Goal: Check status: Check status

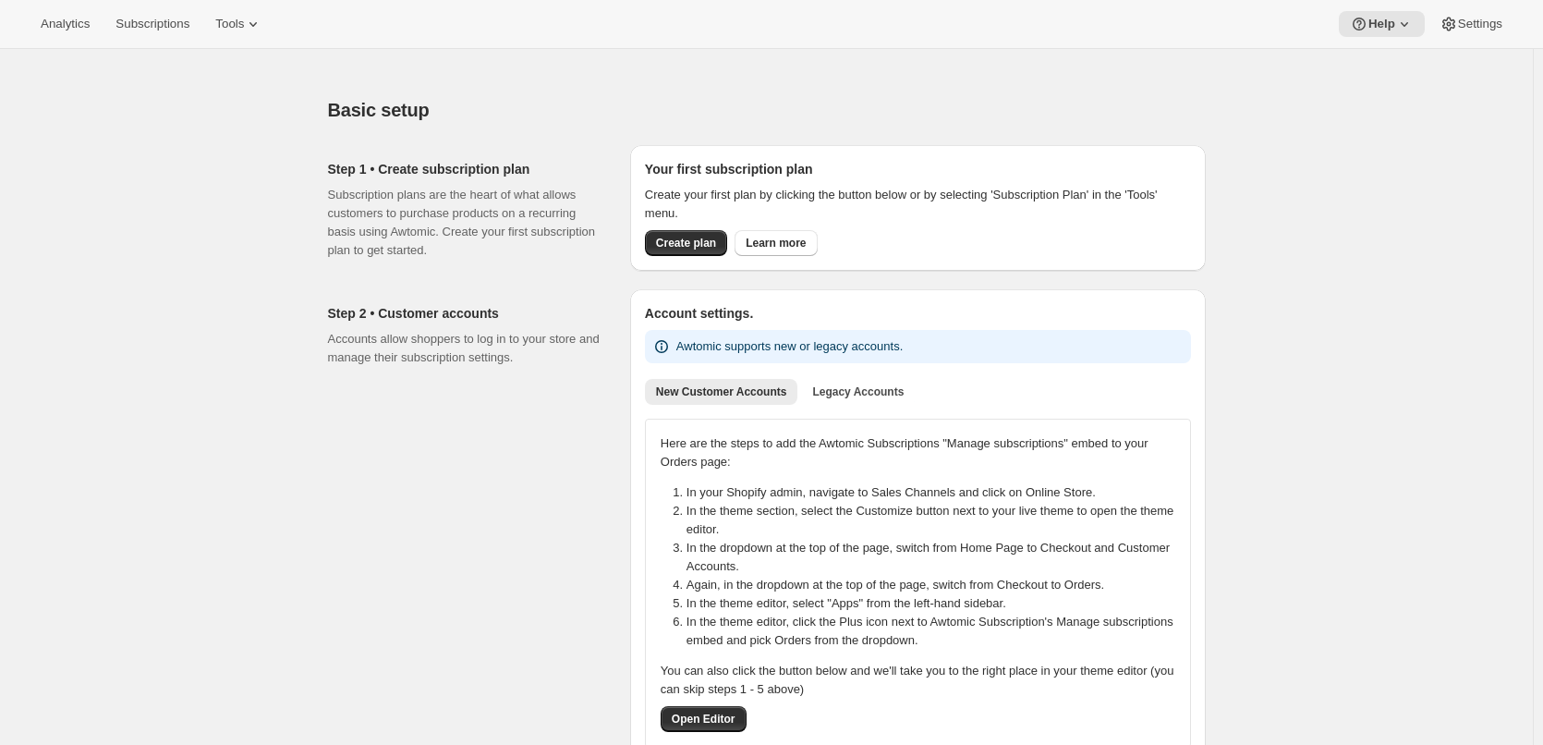
click at [687, 245] on span "Create plan" at bounding box center [686, 243] width 60 height 15
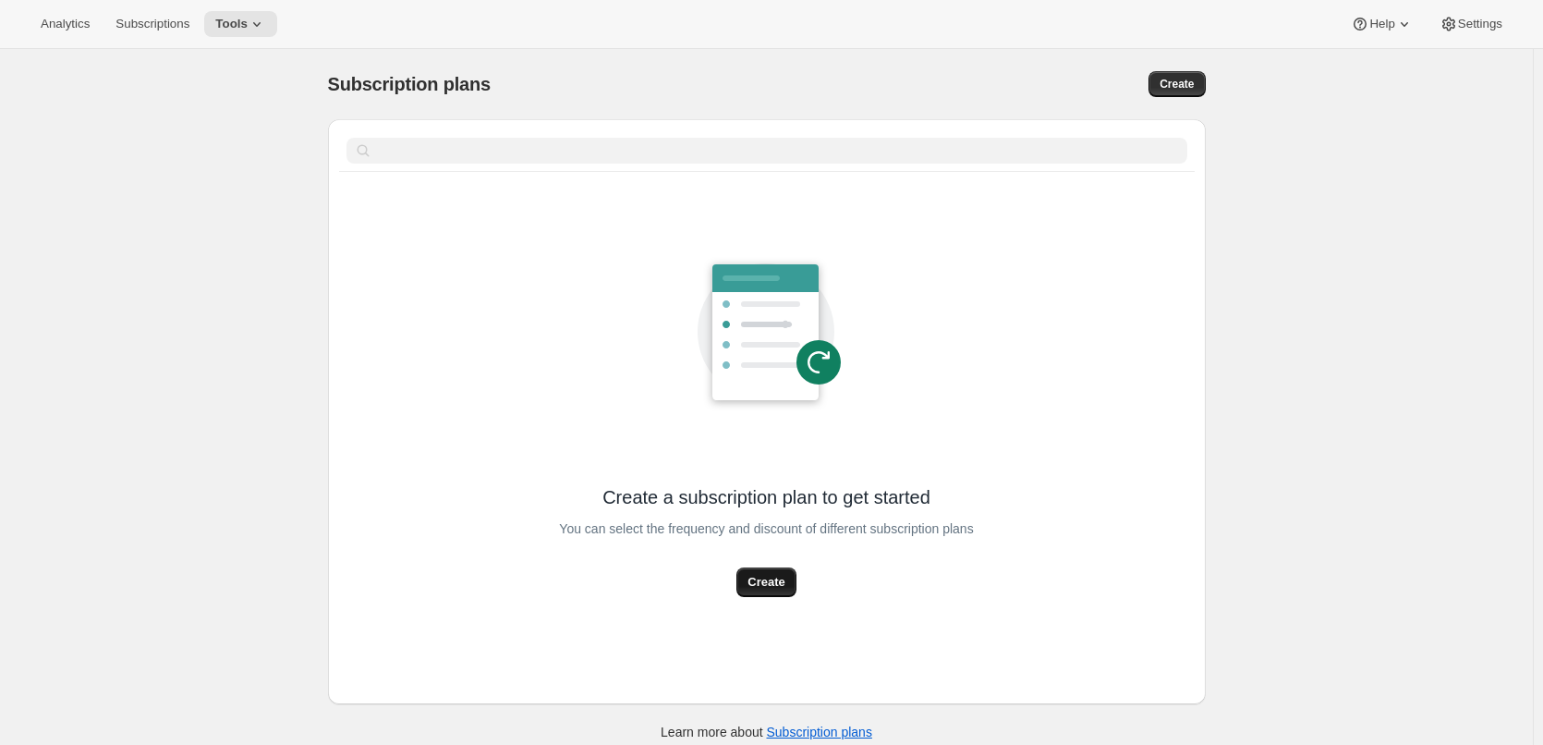
click at [771, 579] on span "Create" at bounding box center [766, 582] width 37 height 18
select select "WEEK"
select select "MONTH"
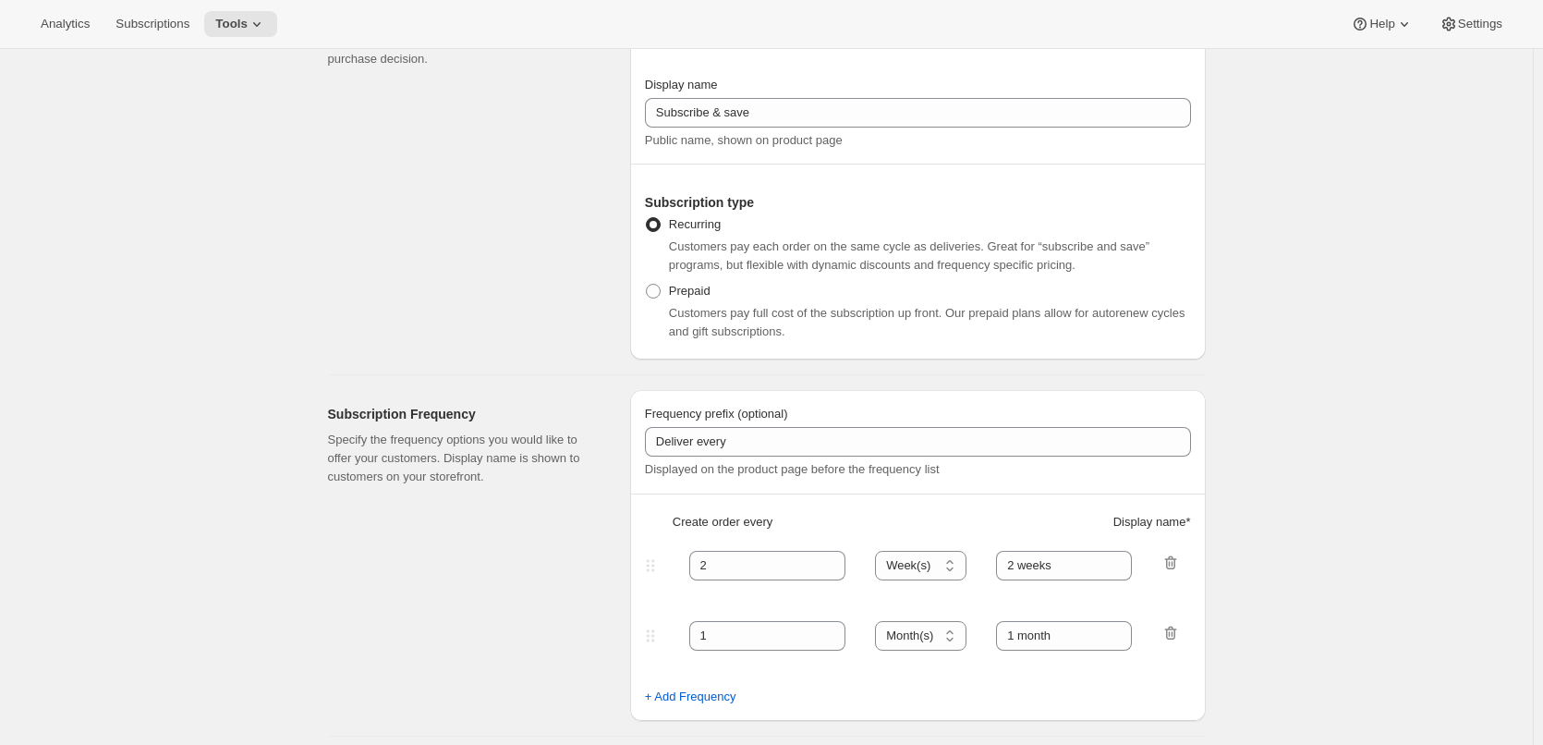
scroll to position [370, 0]
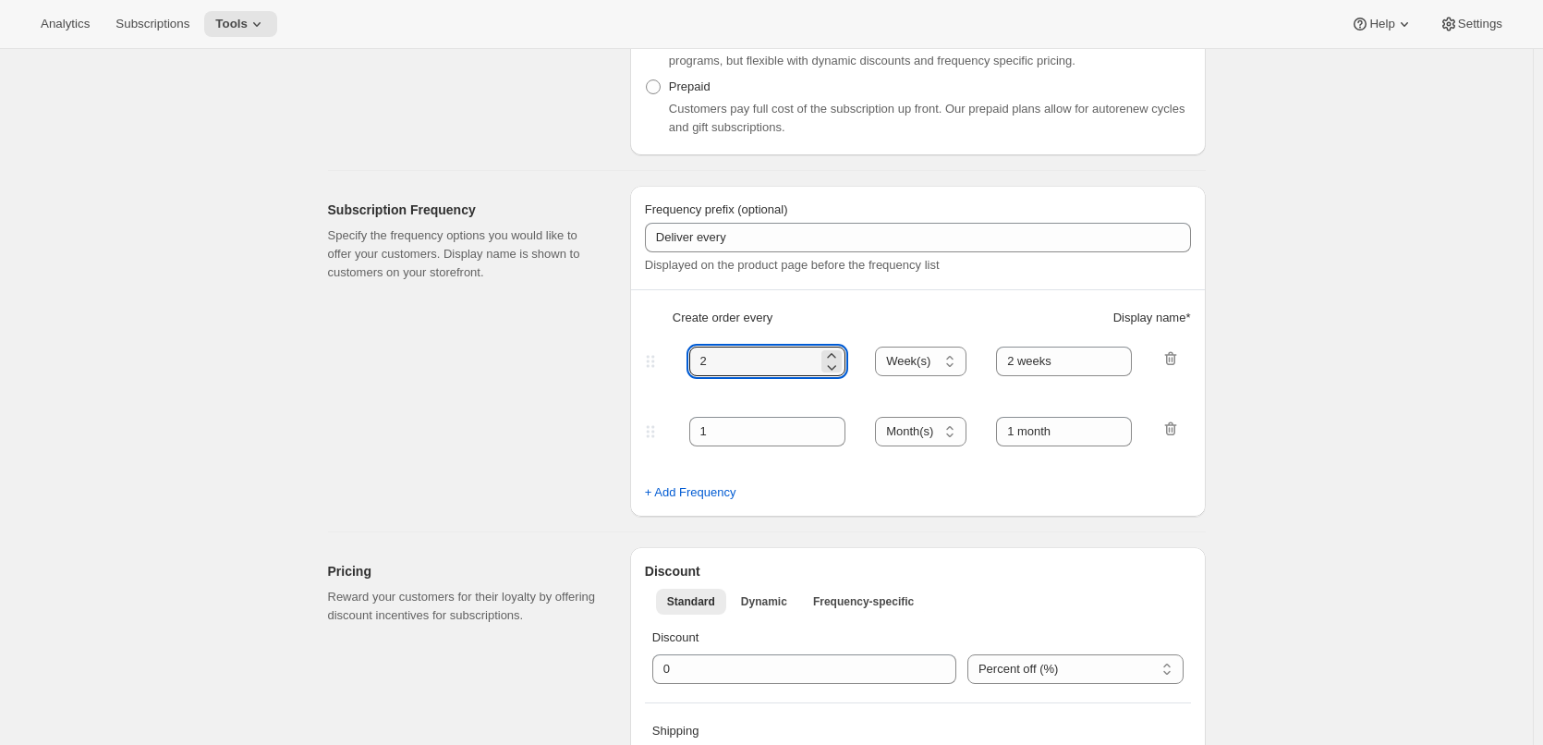
drag, startPoint x: 757, startPoint y: 353, endPoint x: 681, endPoint y: 355, distance: 75.8
click at [681, 355] on div "2 Day(s) Week(s) Month(s) Year(s) Week(s) 2 weeks" at bounding box center [910, 362] width 539 height 30
type input "1"
click at [944, 355] on select "Day(s) Week(s) Month(s) Year(s)" at bounding box center [920, 362] width 91 height 30
select select "DAY"
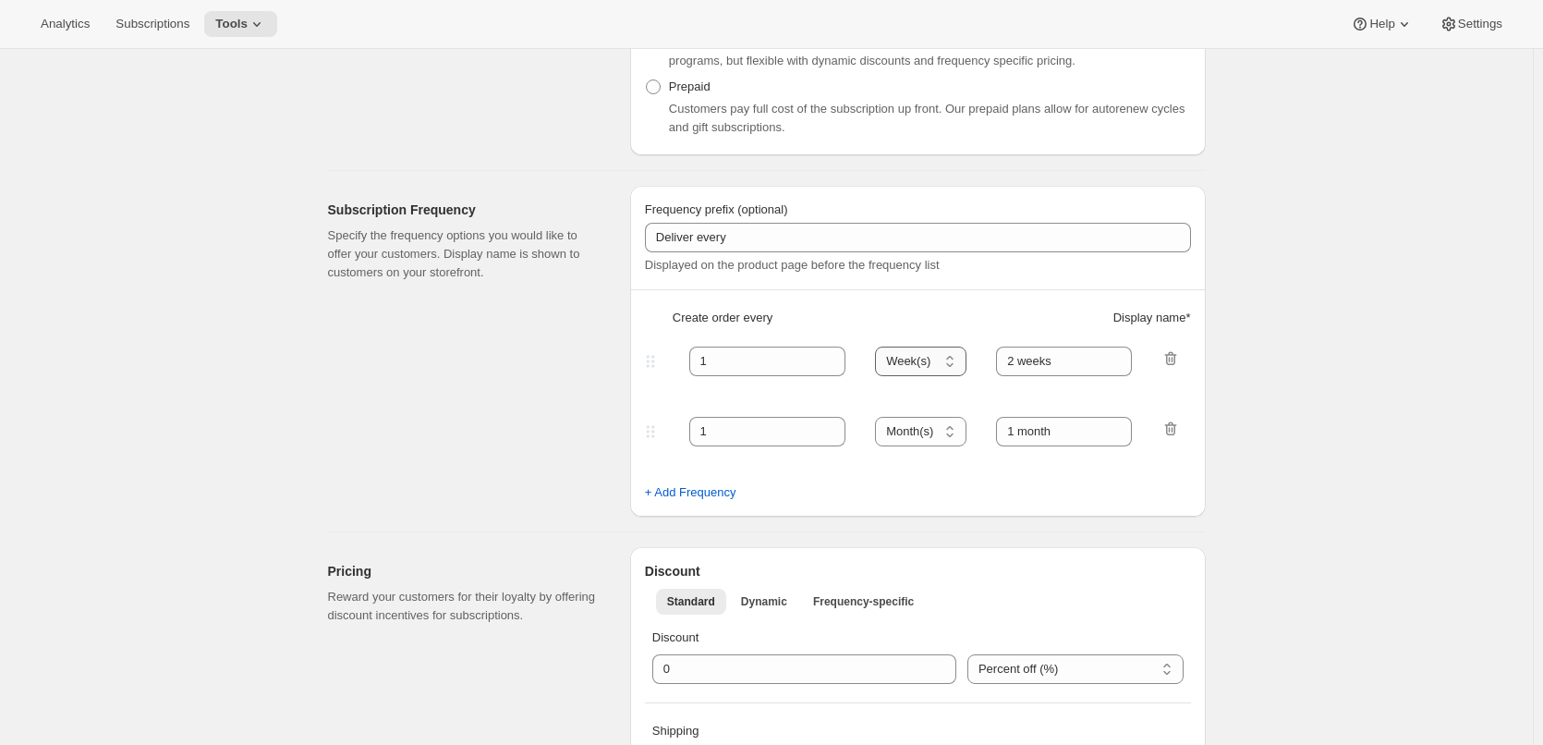
click at [881, 347] on select "Day(s) Week(s) Month(s) Year(s)" at bounding box center [920, 362] width 91 height 30
drag, startPoint x: 1076, startPoint y: 365, endPoint x: 949, endPoint y: 364, distance: 126.6
click at [949, 364] on div "1 Day(s) Week(s) Month(s) Year(s) Day(s) 2 weeks" at bounding box center [910, 362] width 539 height 30
type input "1 day"
click at [1180, 429] on icon "button" at bounding box center [1171, 429] width 18 height 18
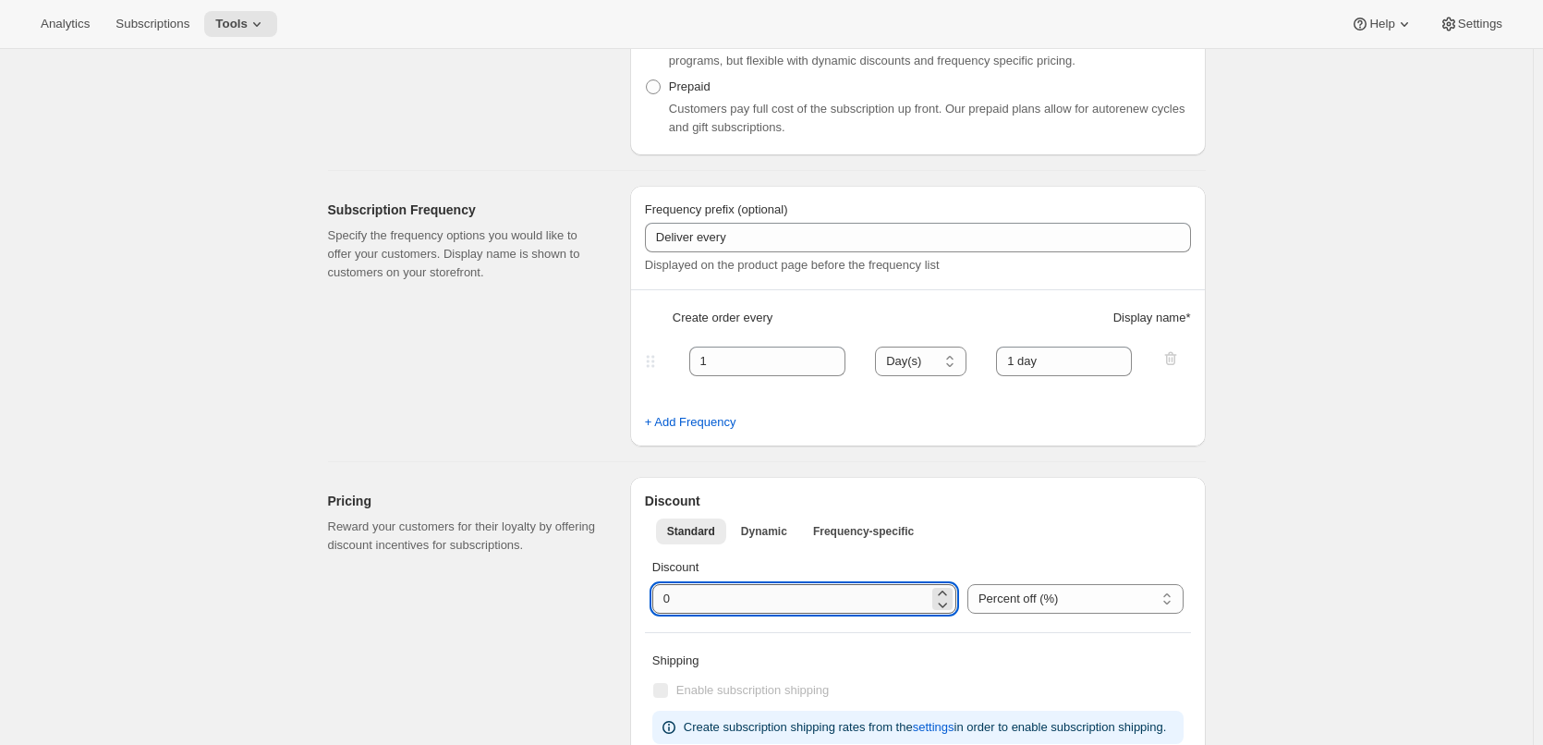
drag, startPoint x: 684, startPoint y: 592, endPoint x: 671, endPoint y: 592, distance: 12.9
click at [671, 592] on input "integer" at bounding box center [791, 599] width 276 height 30
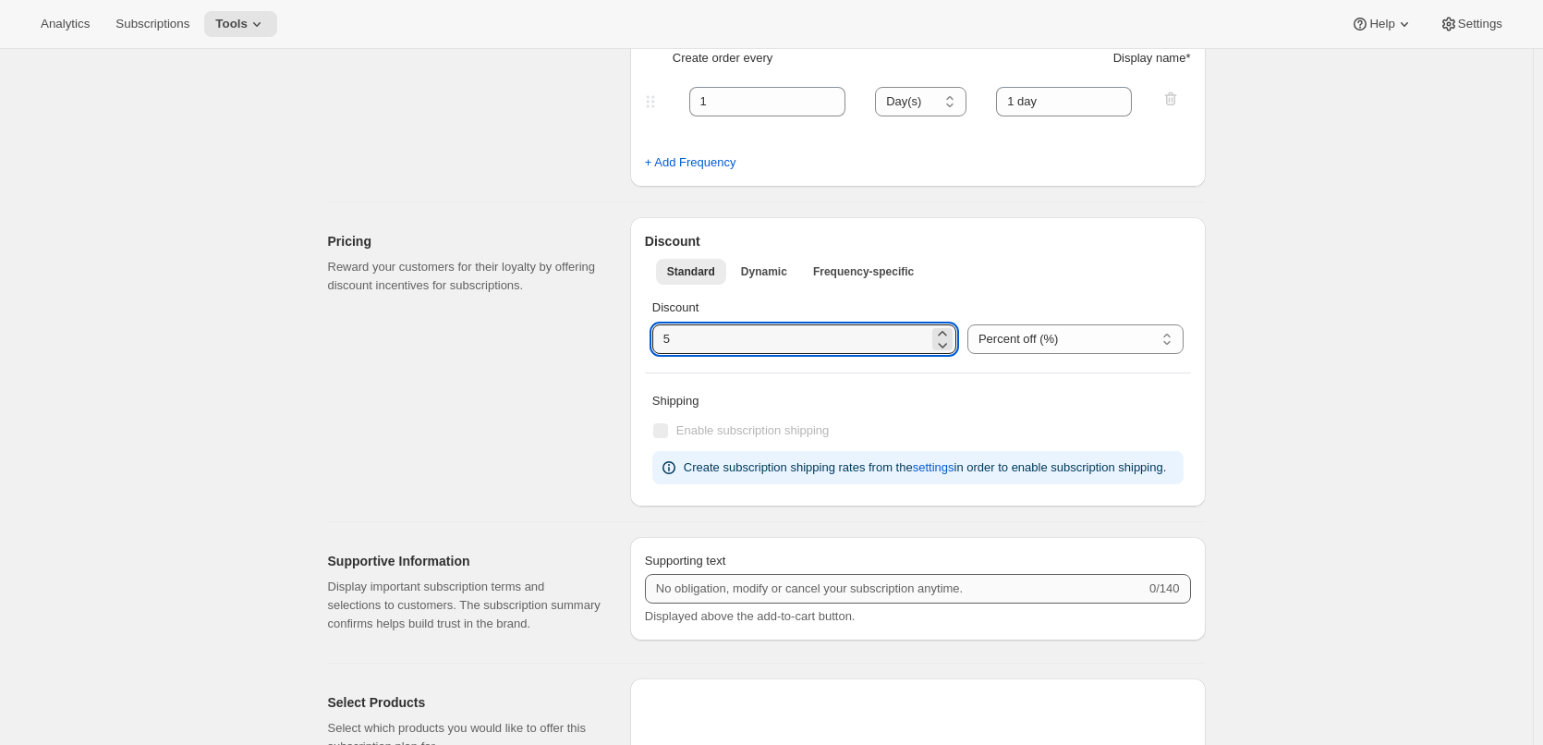
scroll to position [647, 0]
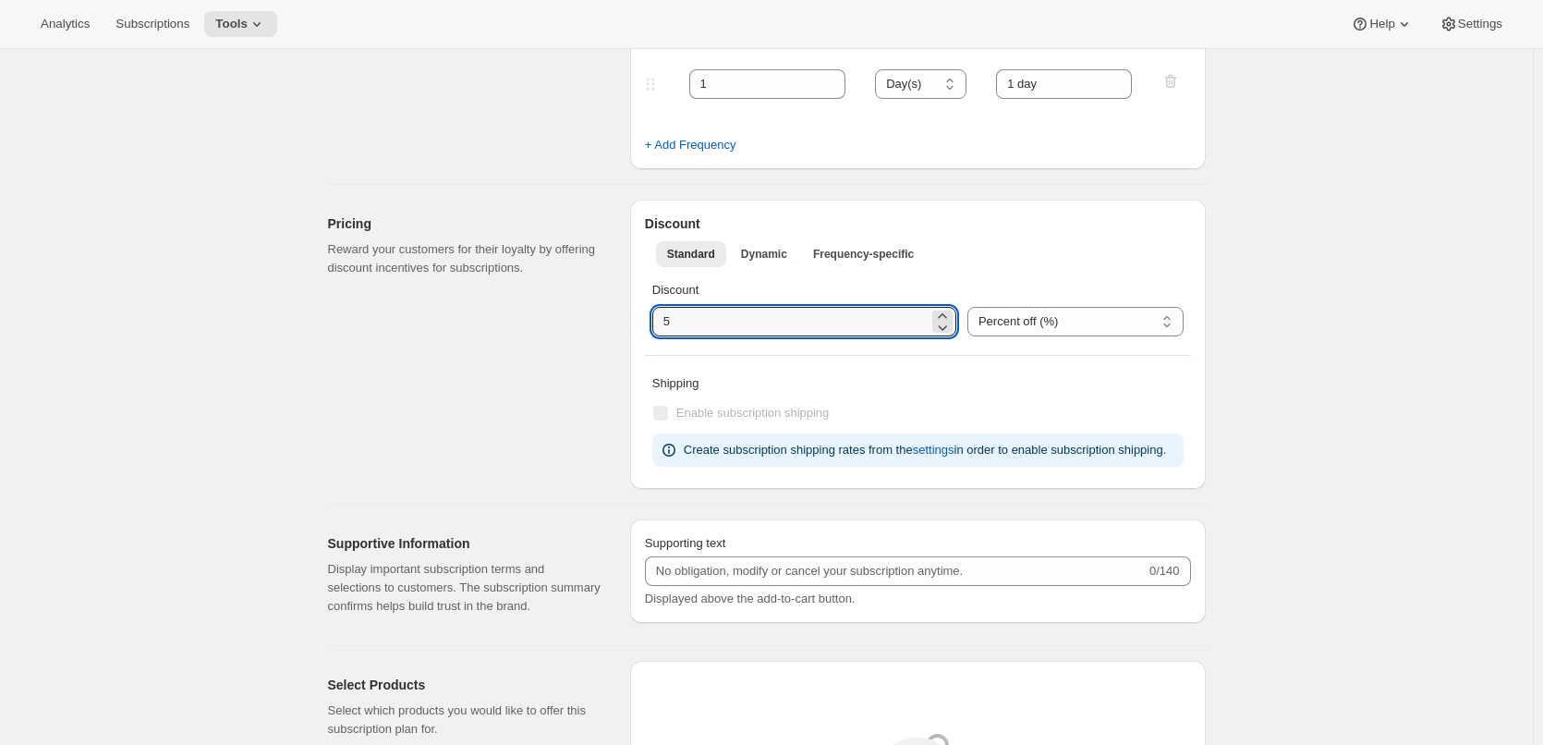
type input "5"
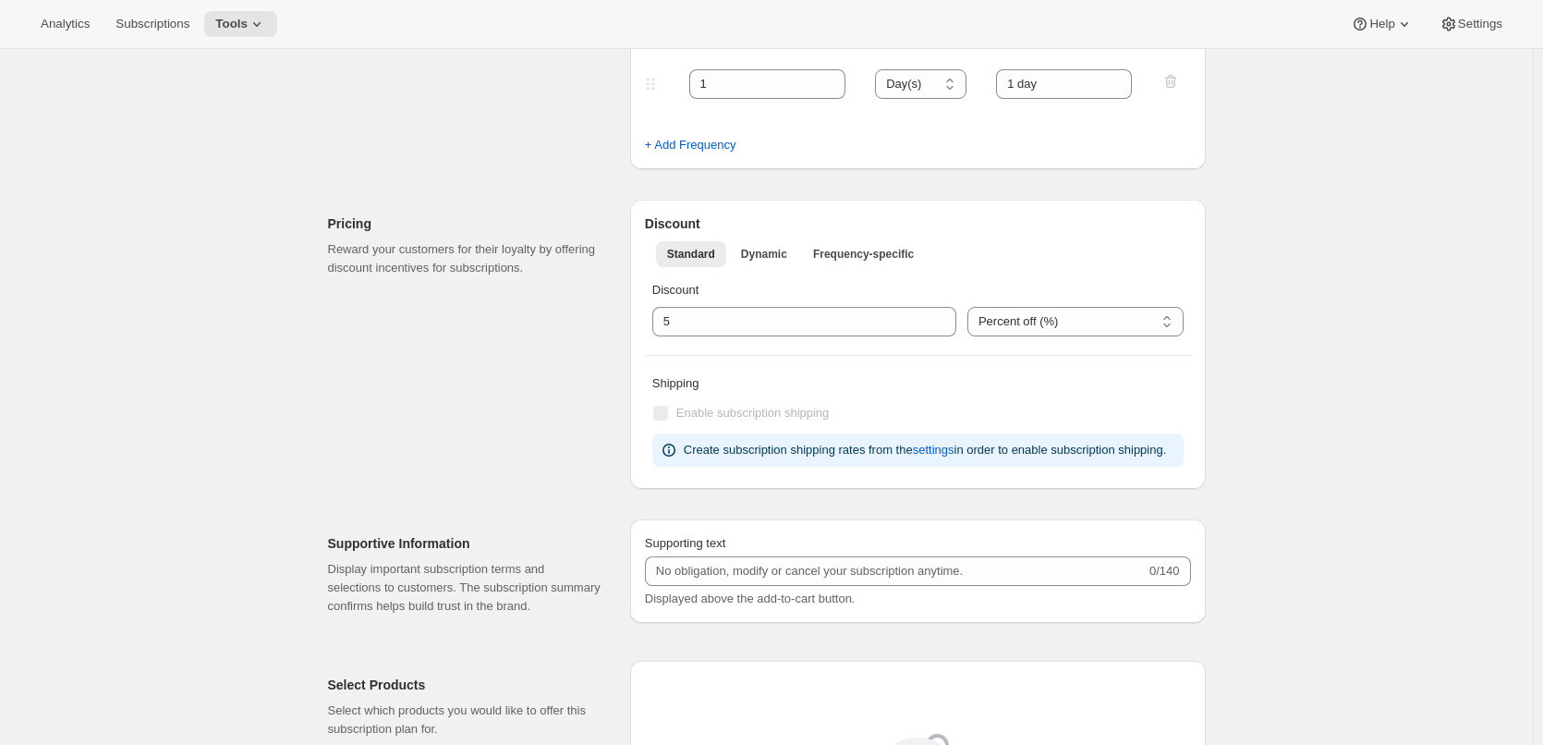
click at [850, 501] on div "Basic Info Give your plan a unique and memorable nickname for internal staff. T…" at bounding box center [759, 475] width 893 height 2037
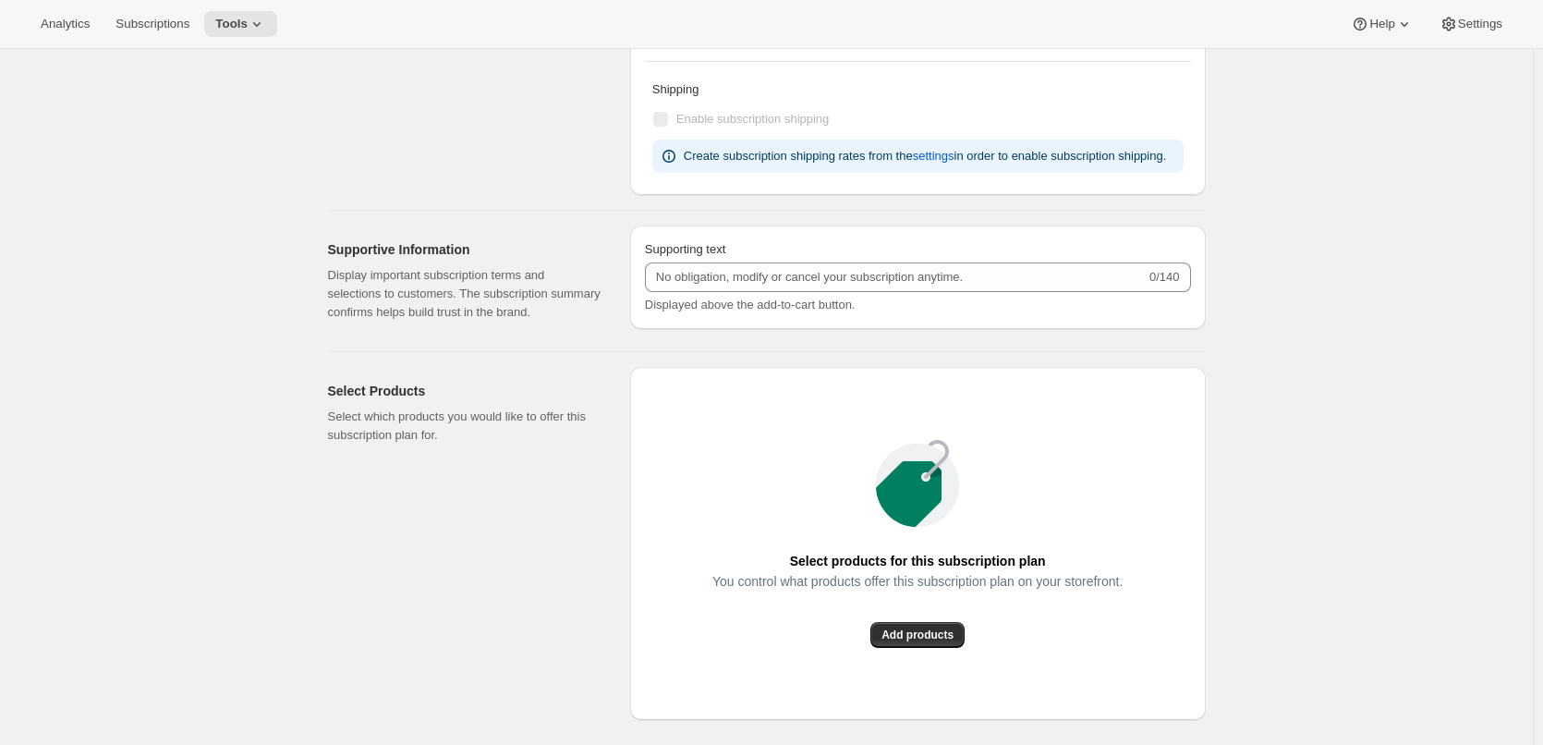
scroll to position [1017, 0]
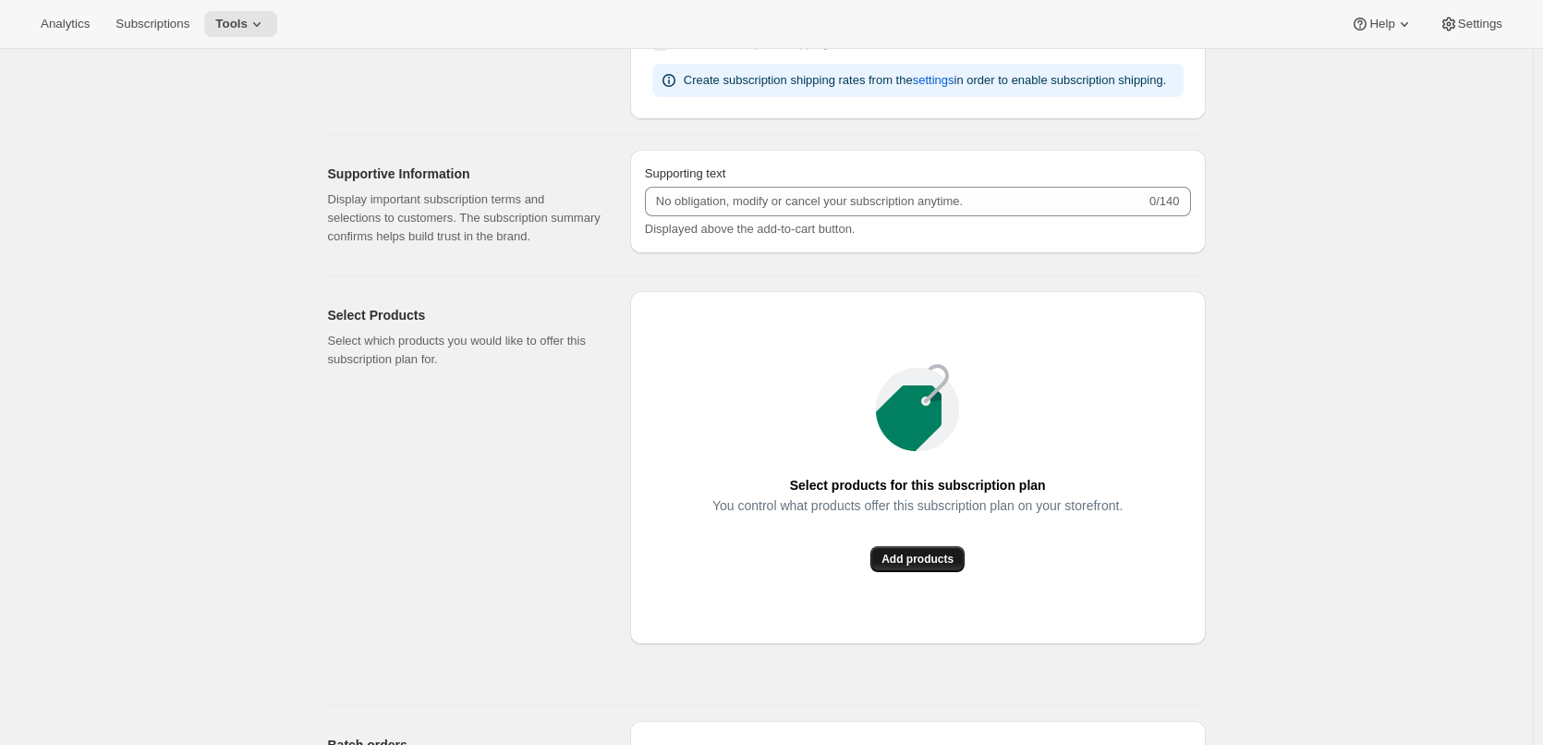
click at [926, 561] on span "Add products" at bounding box center [918, 559] width 72 height 15
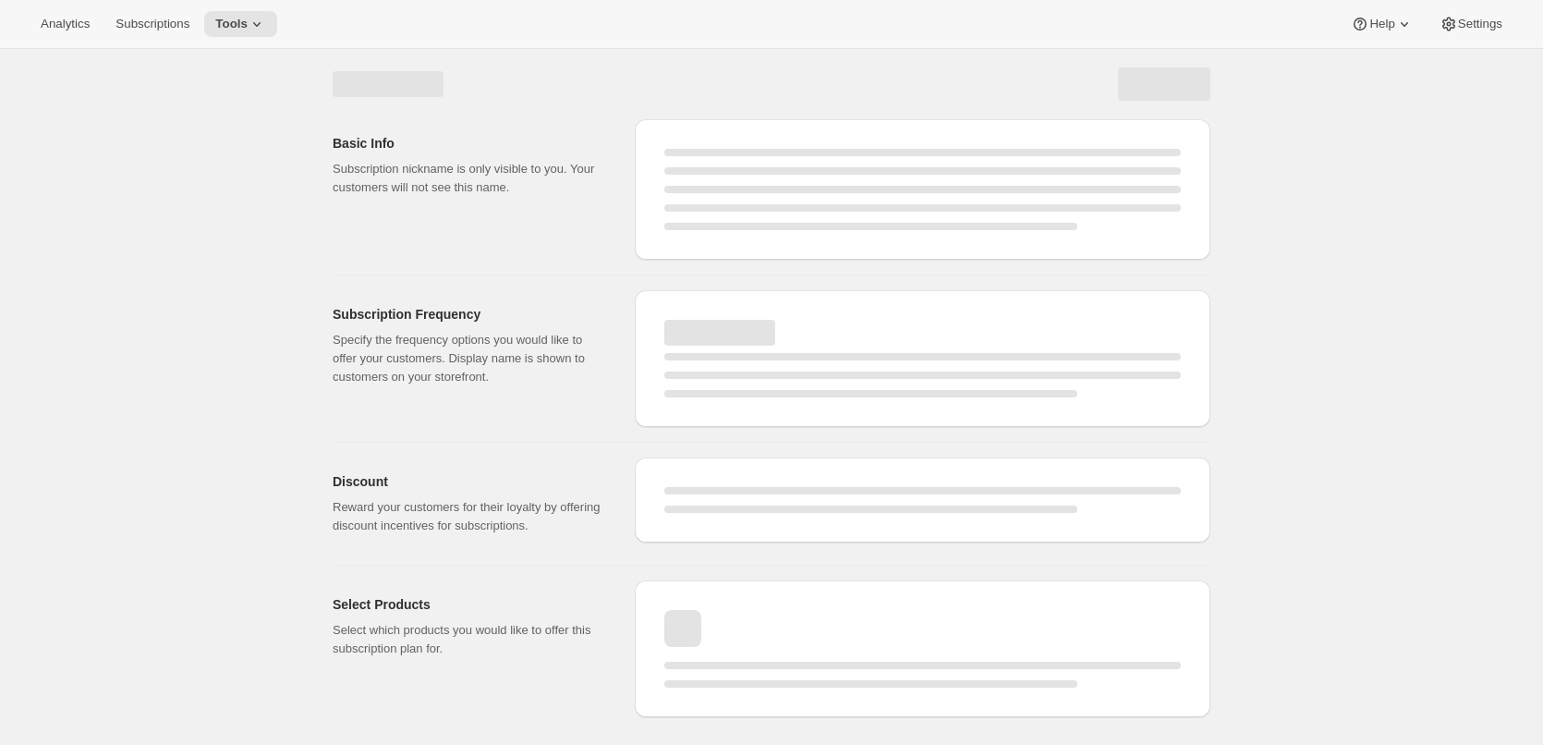
scroll to position [0, 0]
select select "WEEK"
select select "MONTH"
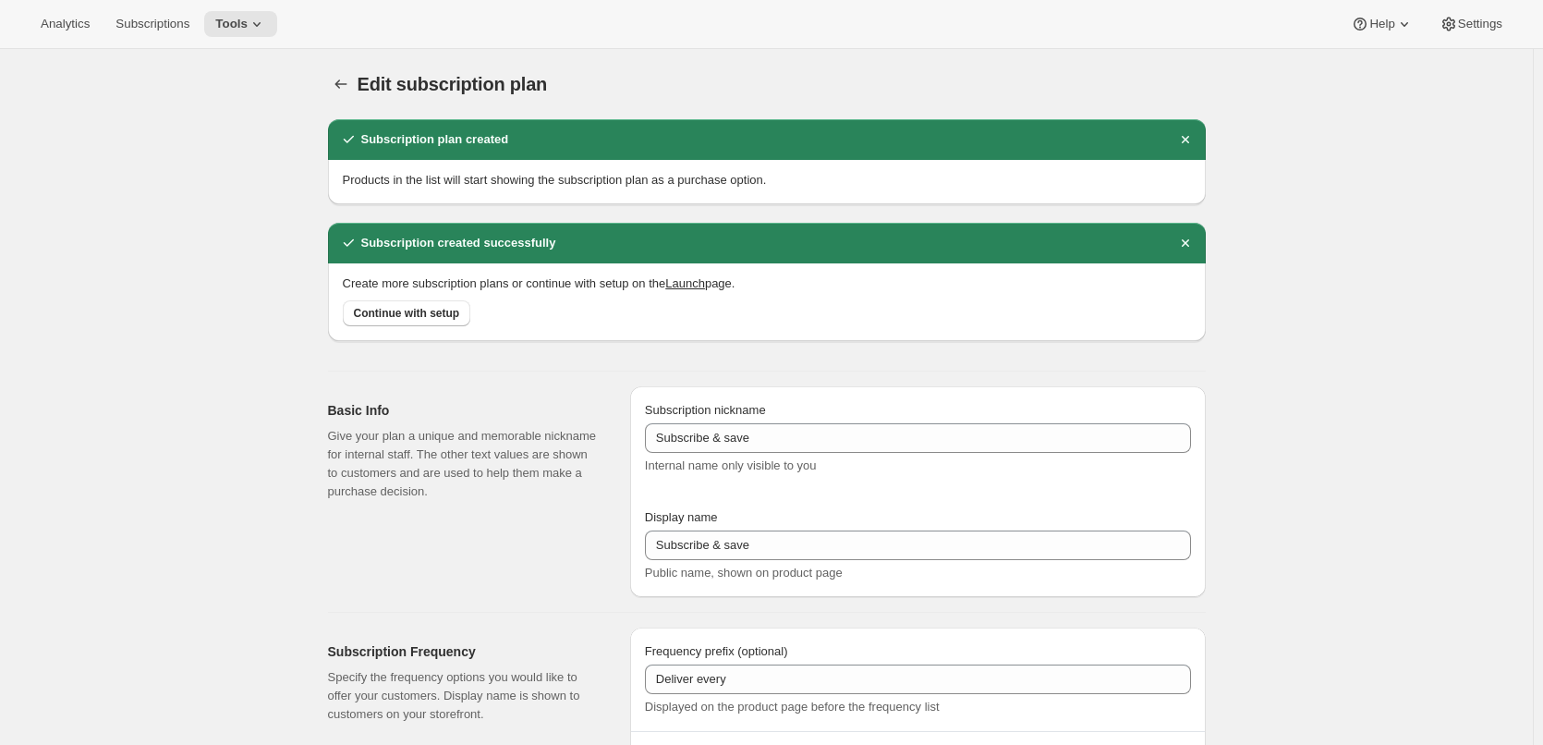
type input "1"
select select "DAY"
type input "1 day"
type input "5"
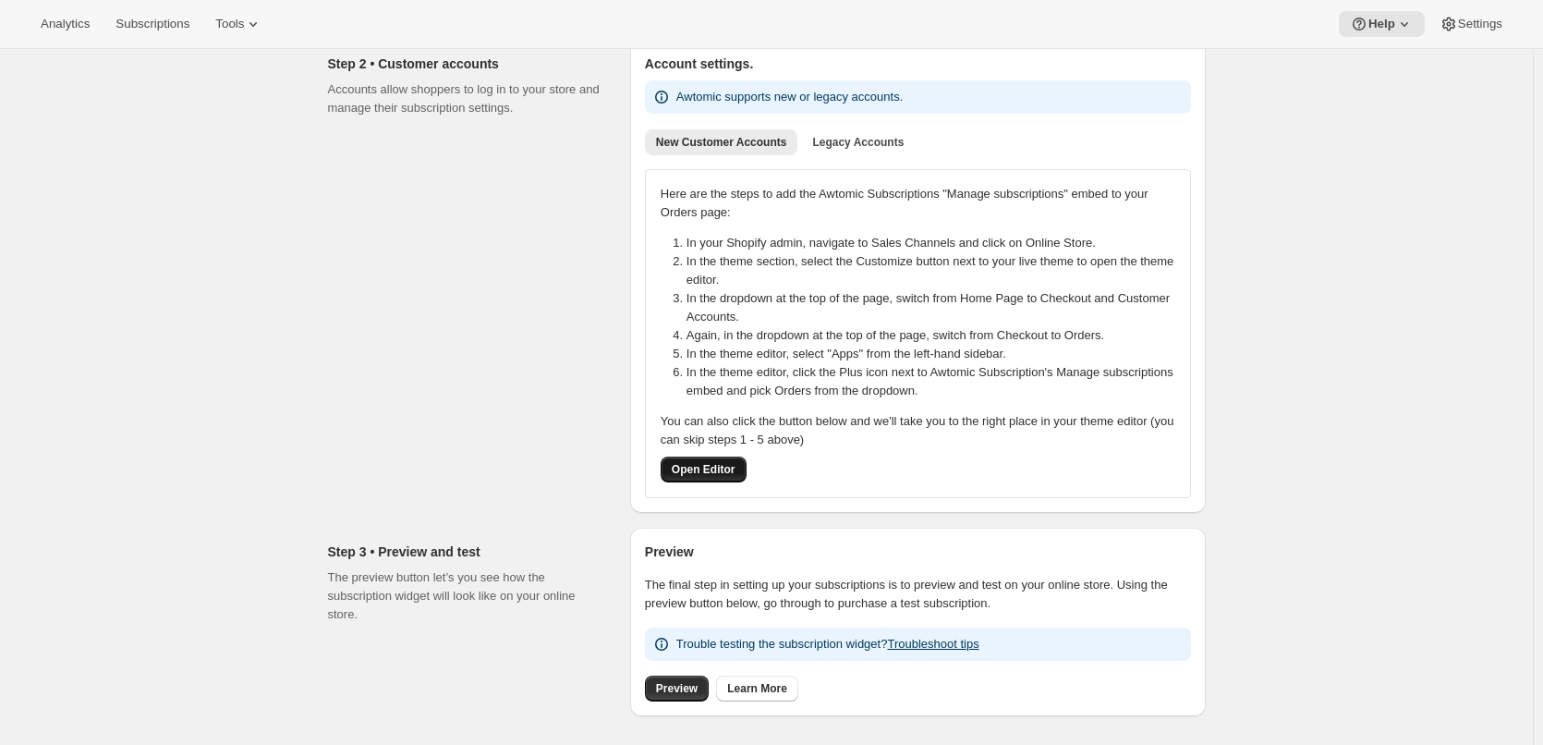
scroll to position [277, 0]
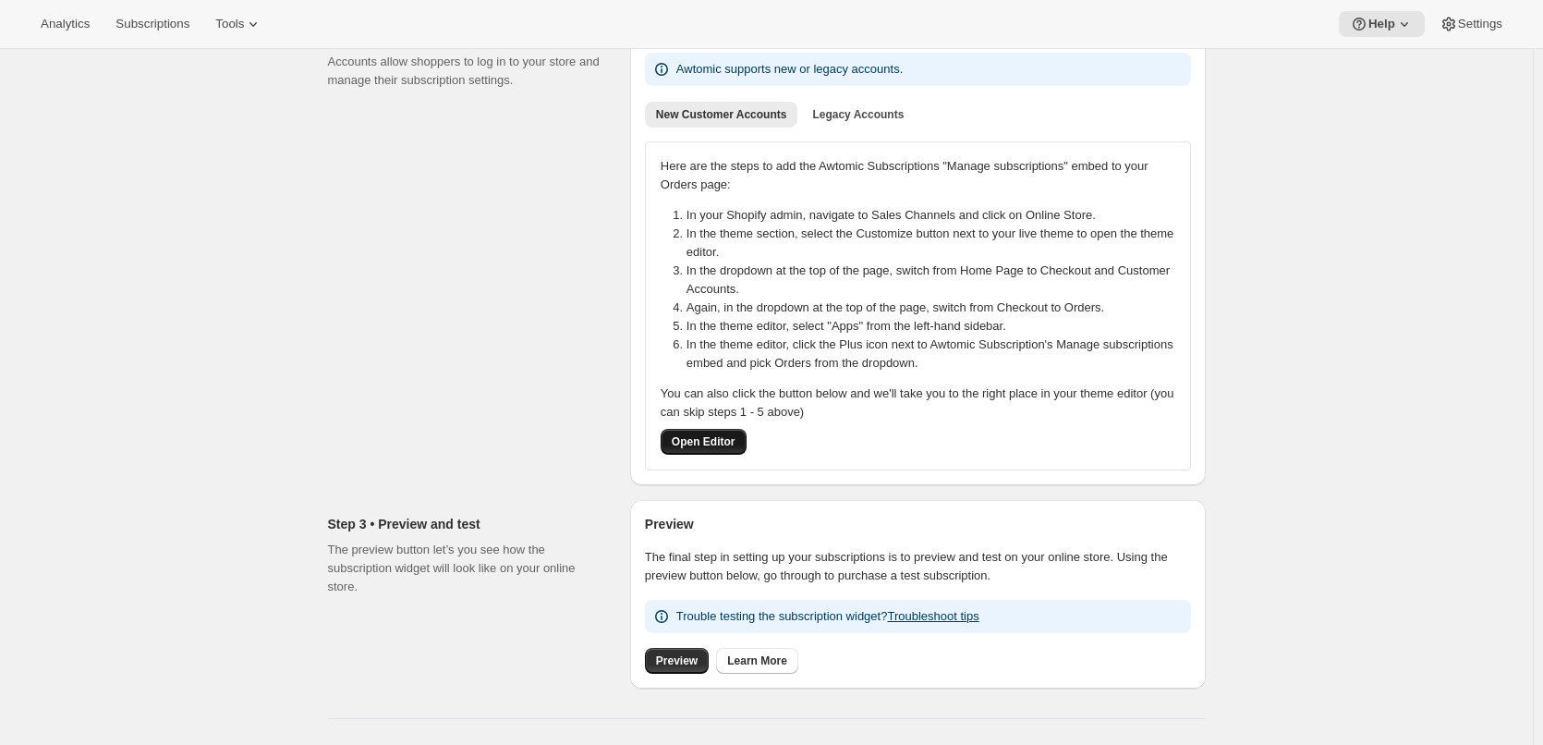
click at [729, 449] on button "Open Editor" at bounding box center [704, 442] width 86 height 26
click at [690, 664] on span "Preview" at bounding box center [677, 660] width 42 height 15
click at [131, 13] on button "Subscriptions" at bounding box center [152, 24] width 96 height 26
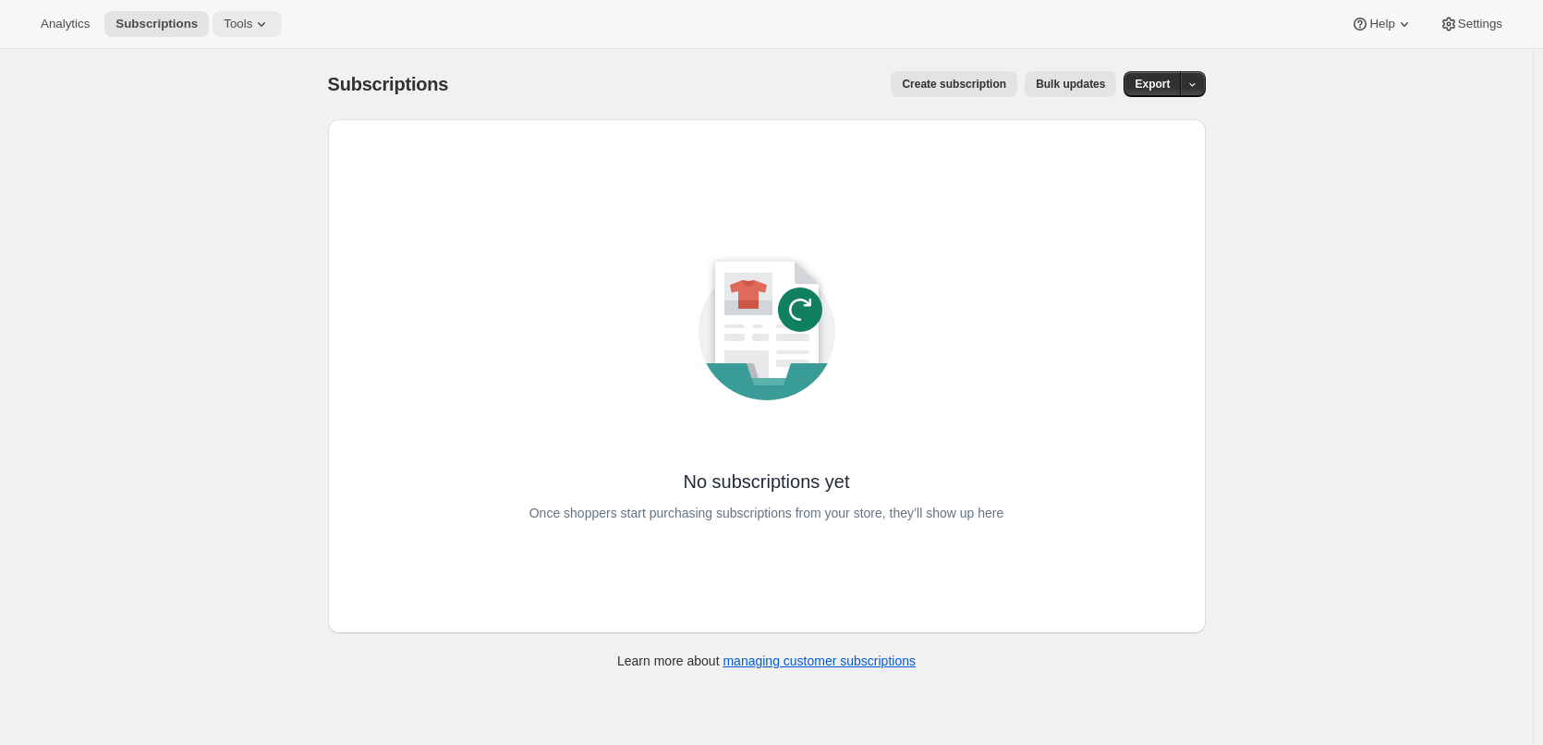
click at [232, 24] on span "Tools" at bounding box center [238, 24] width 29 height 15
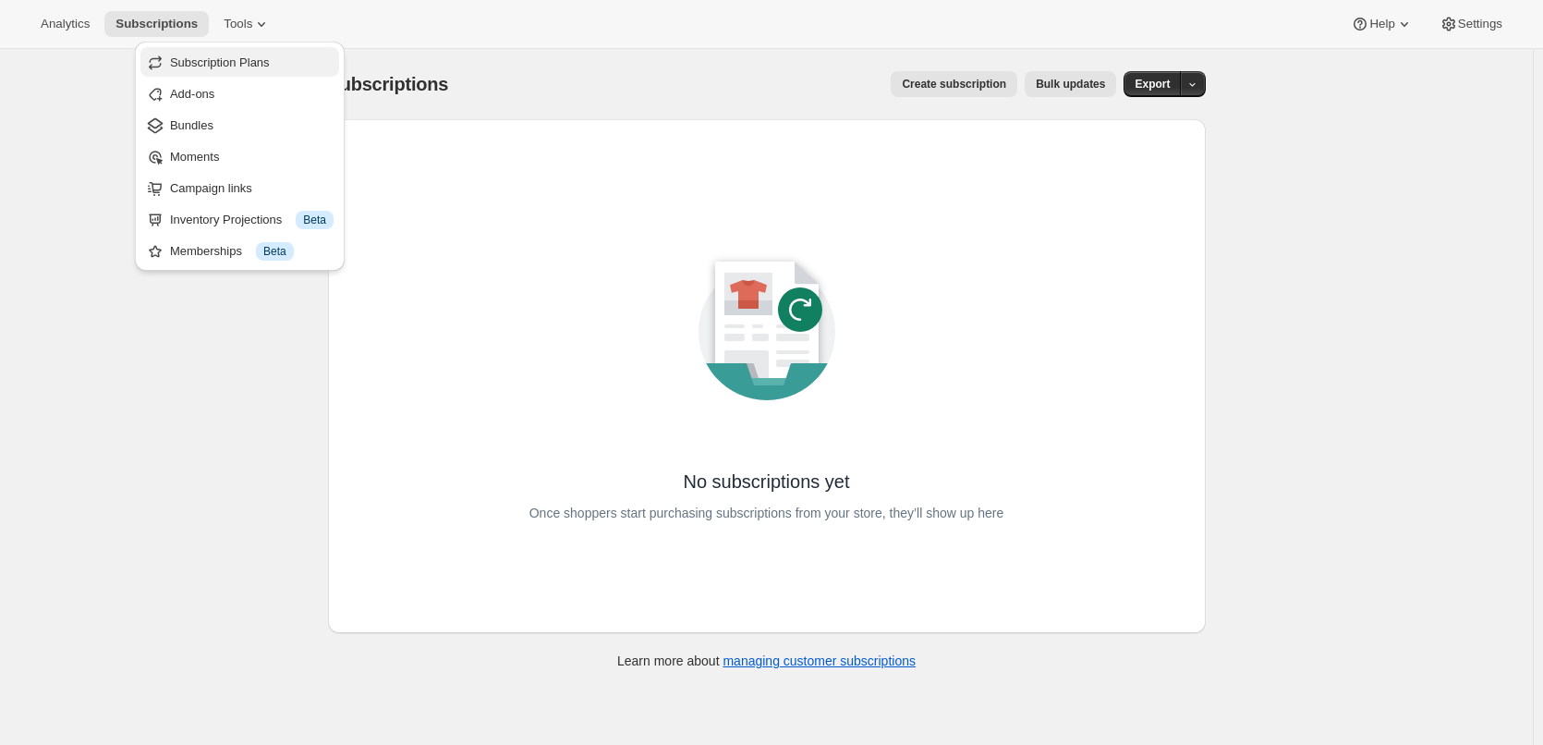
click at [211, 59] on span "Subscription Plans" at bounding box center [220, 62] width 100 height 14
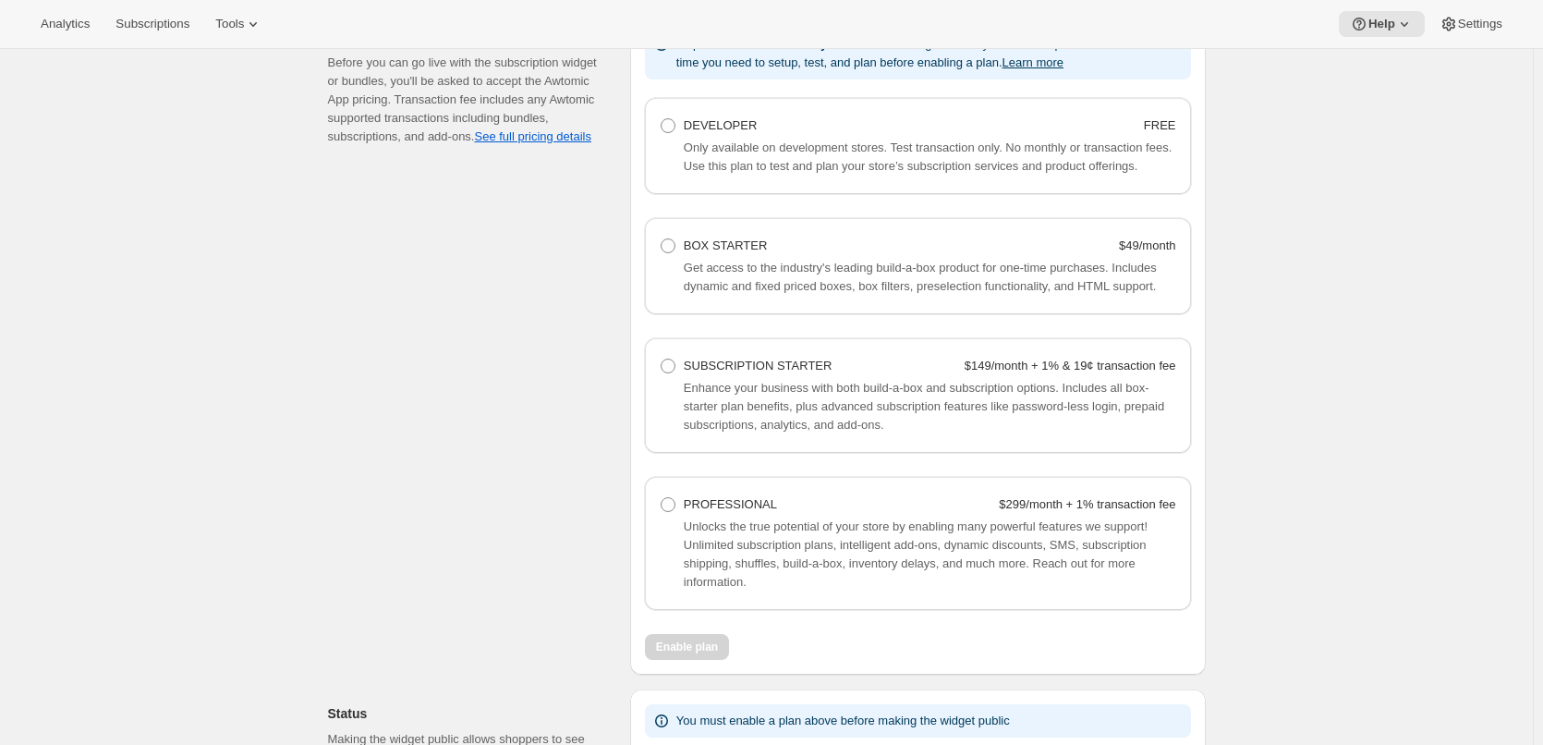
scroll to position [876, 0]
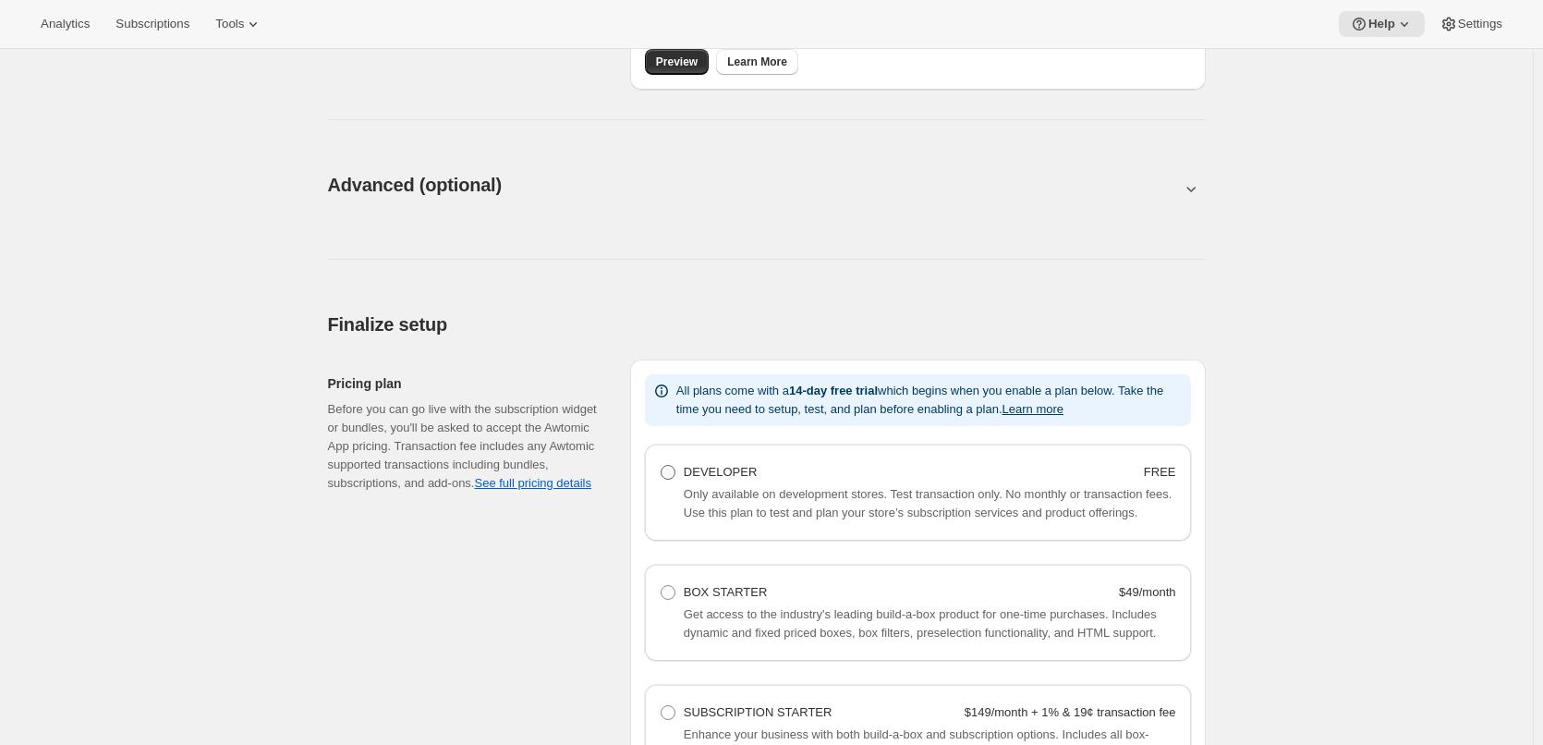
click at [666, 472] on span at bounding box center [668, 472] width 15 height 15
click at [662, 466] on Developer "DEVELOPER FREE" at bounding box center [661, 465] width 1 height 1
radio Developer "true"
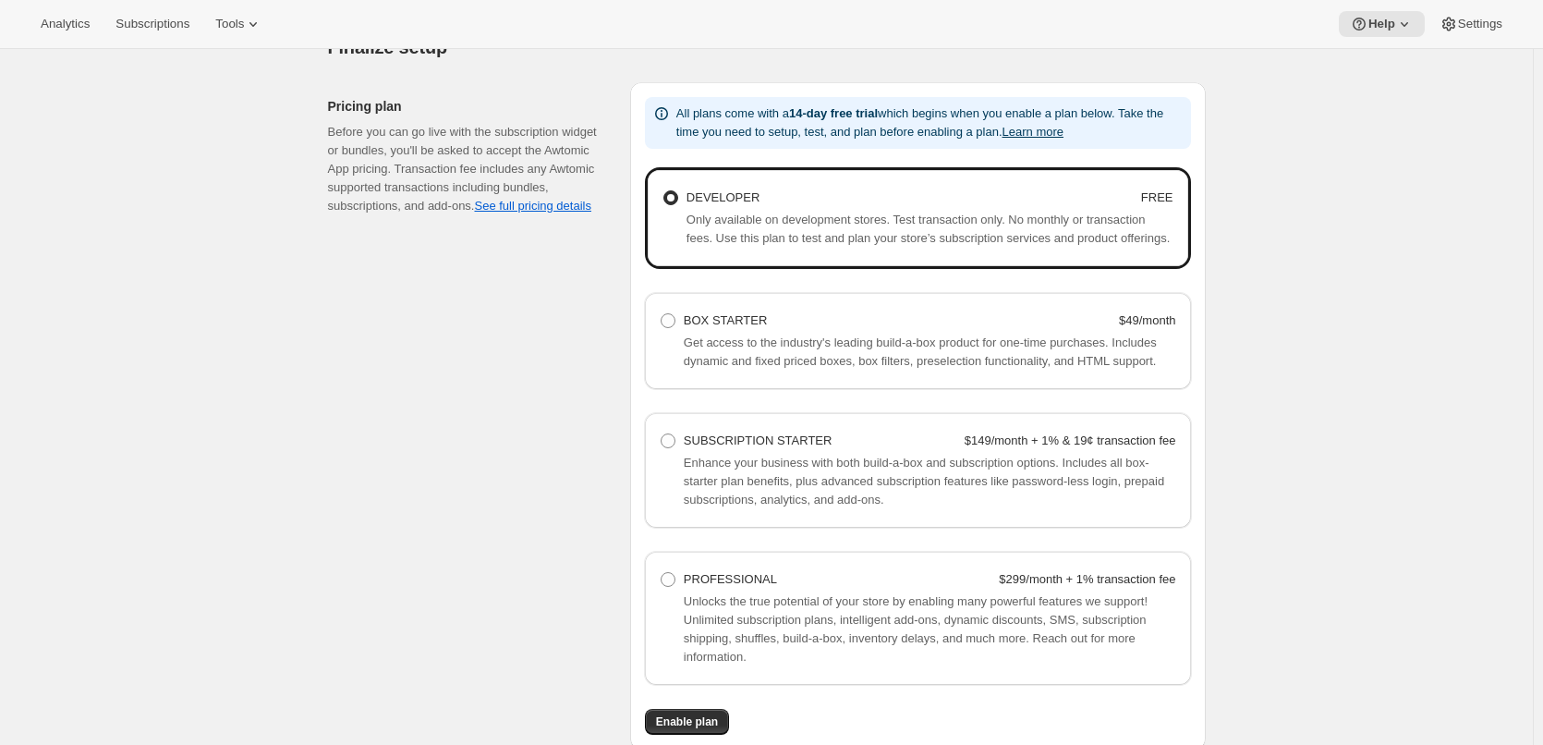
scroll to position [1431, 0]
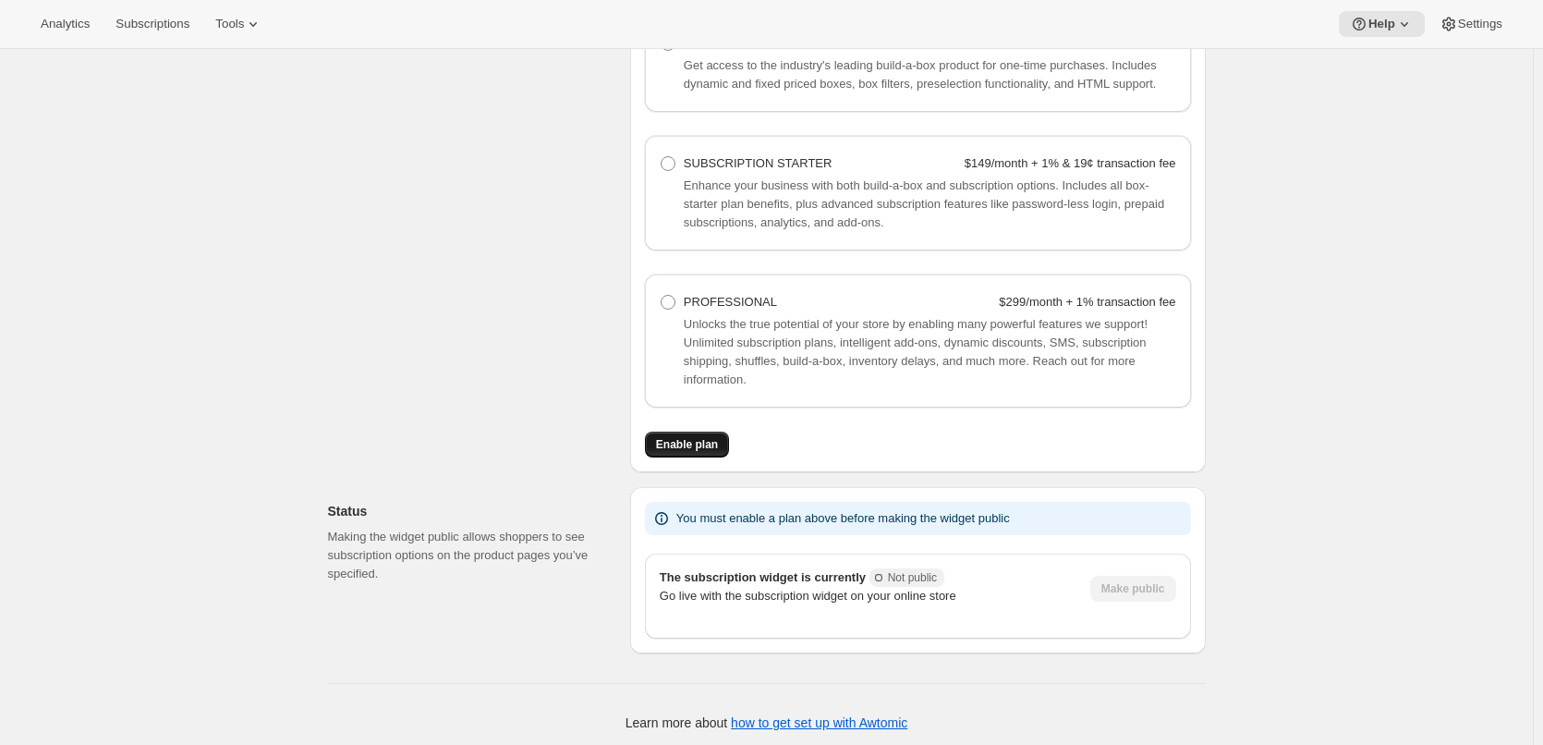
click at [684, 440] on span "Enable plan" at bounding box center [687, 444] width 62 height 15
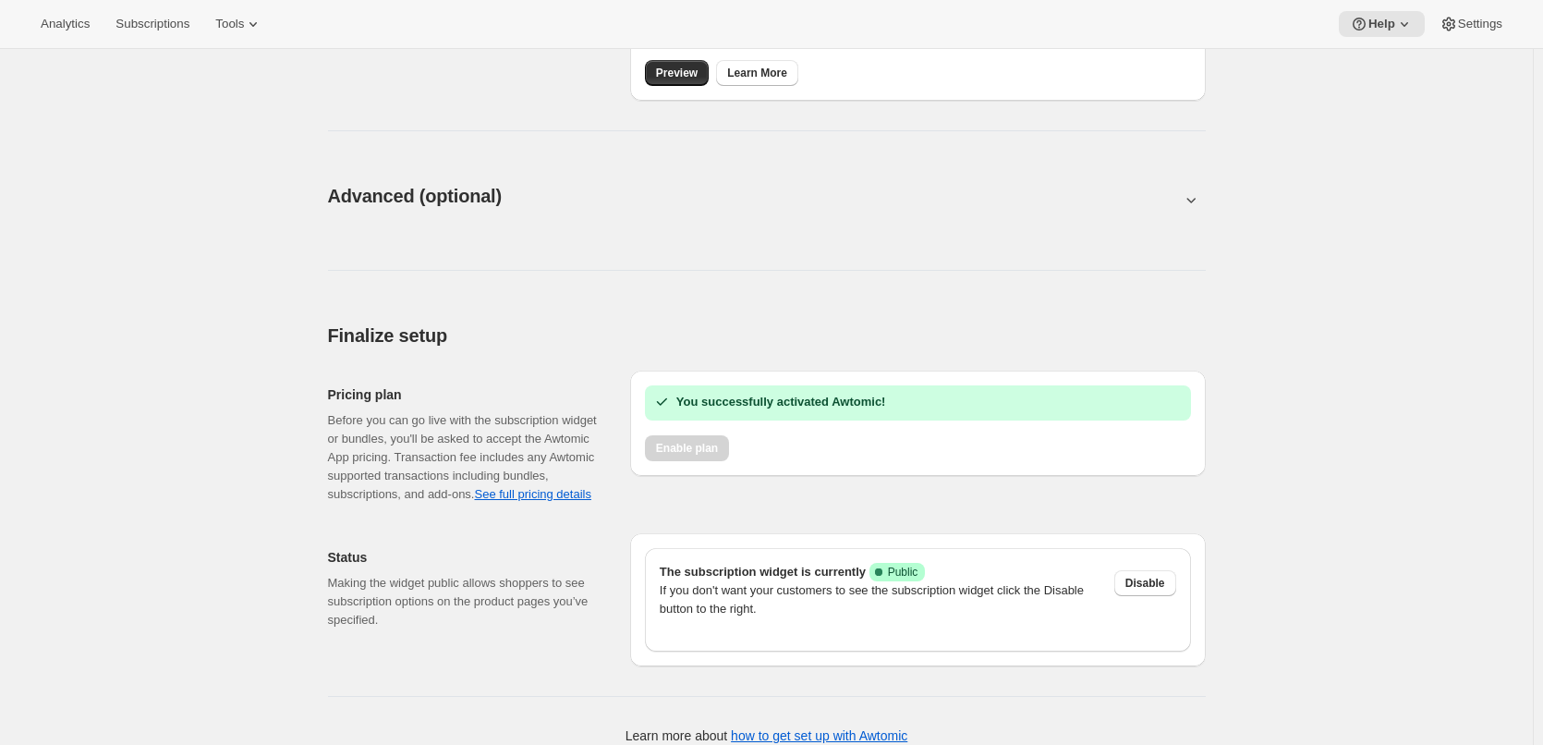
scroll to position [884, 0]
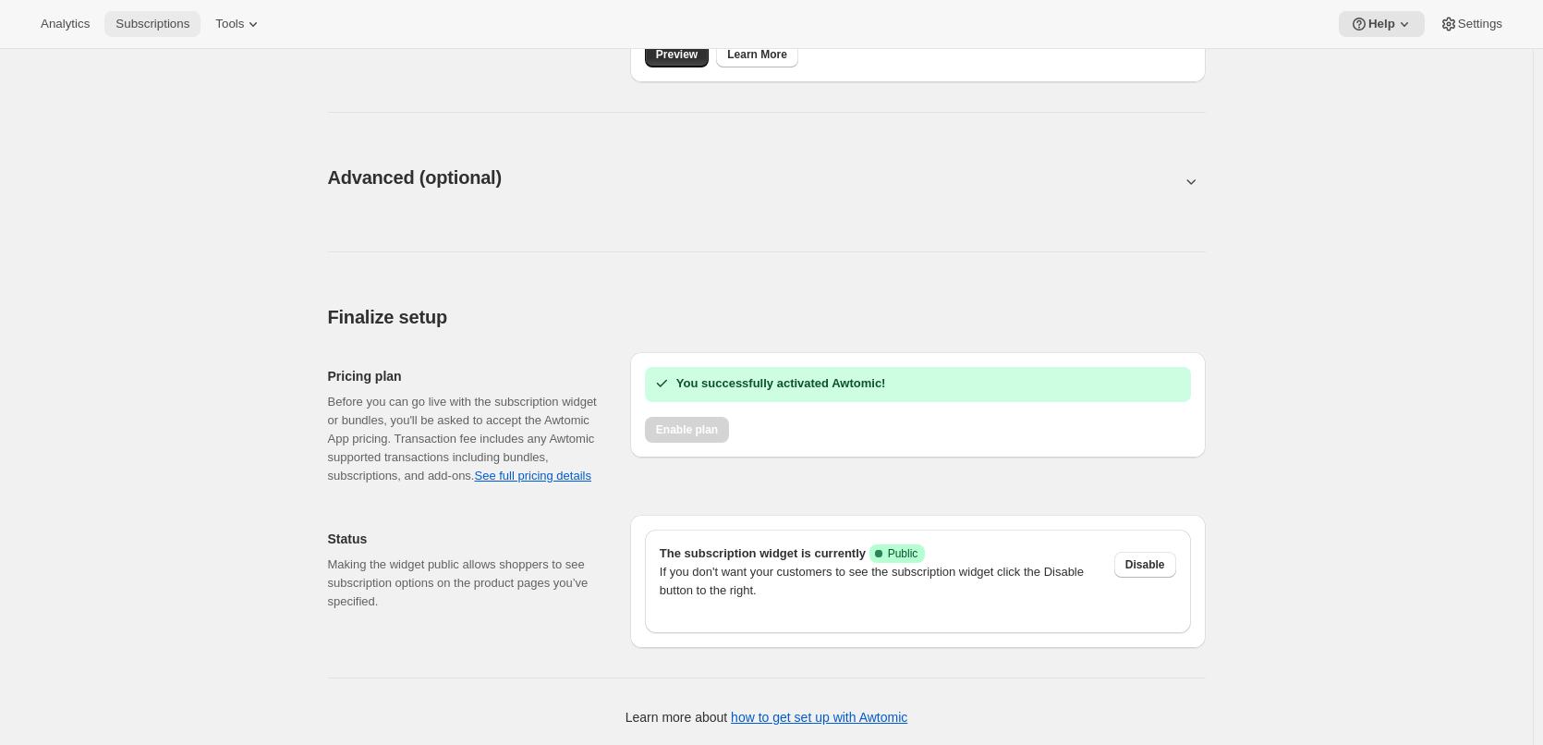
click at [138, 30] on button "Subscriptions" at bounding box center [152, 24] width 96 height 26
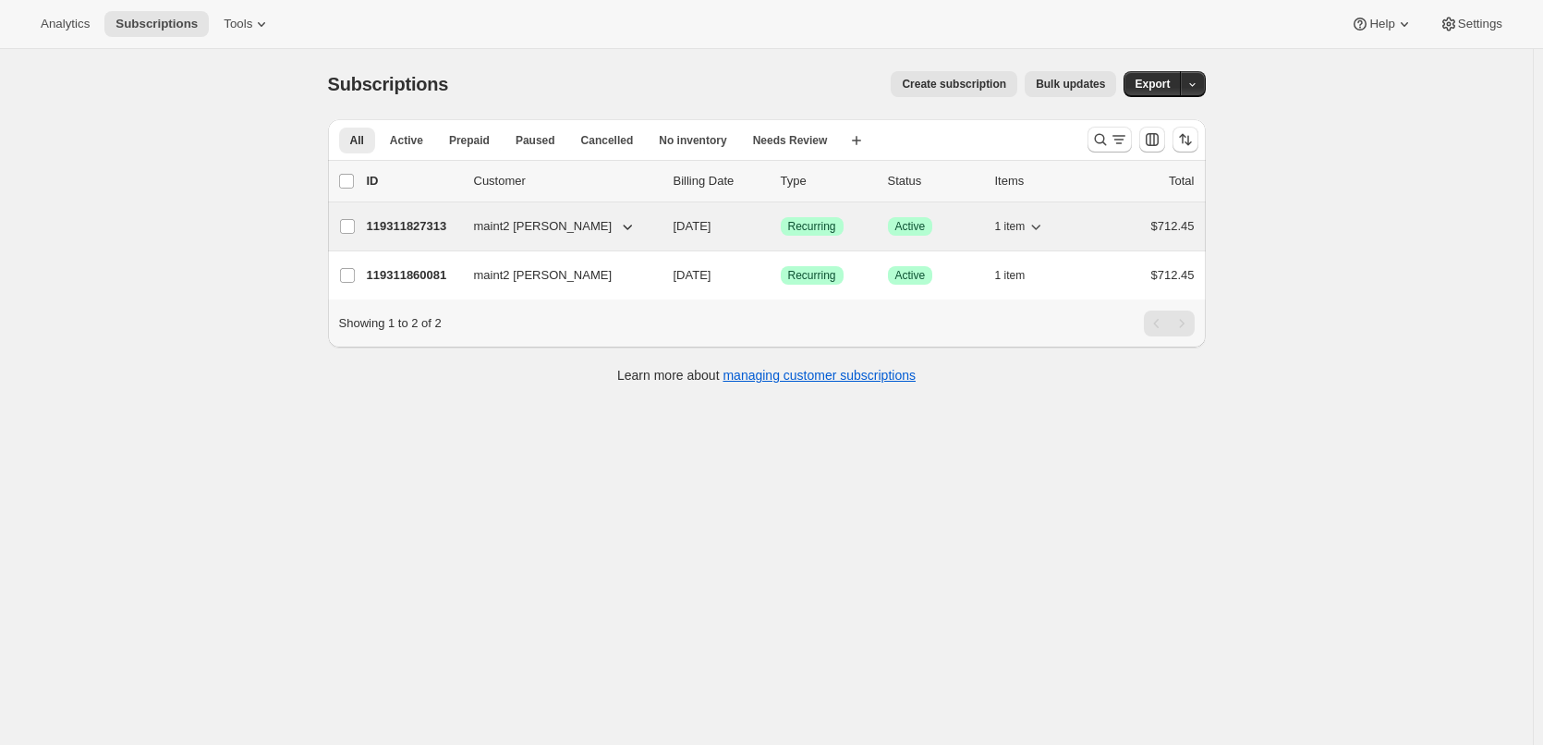
click at [498, 222] on span "maint2 nguyen" at bounding box center [543, 226] width 139 height 18
click at [411, 224] on p "119311827313" at bounding box center [413, 226] width 92 height 18
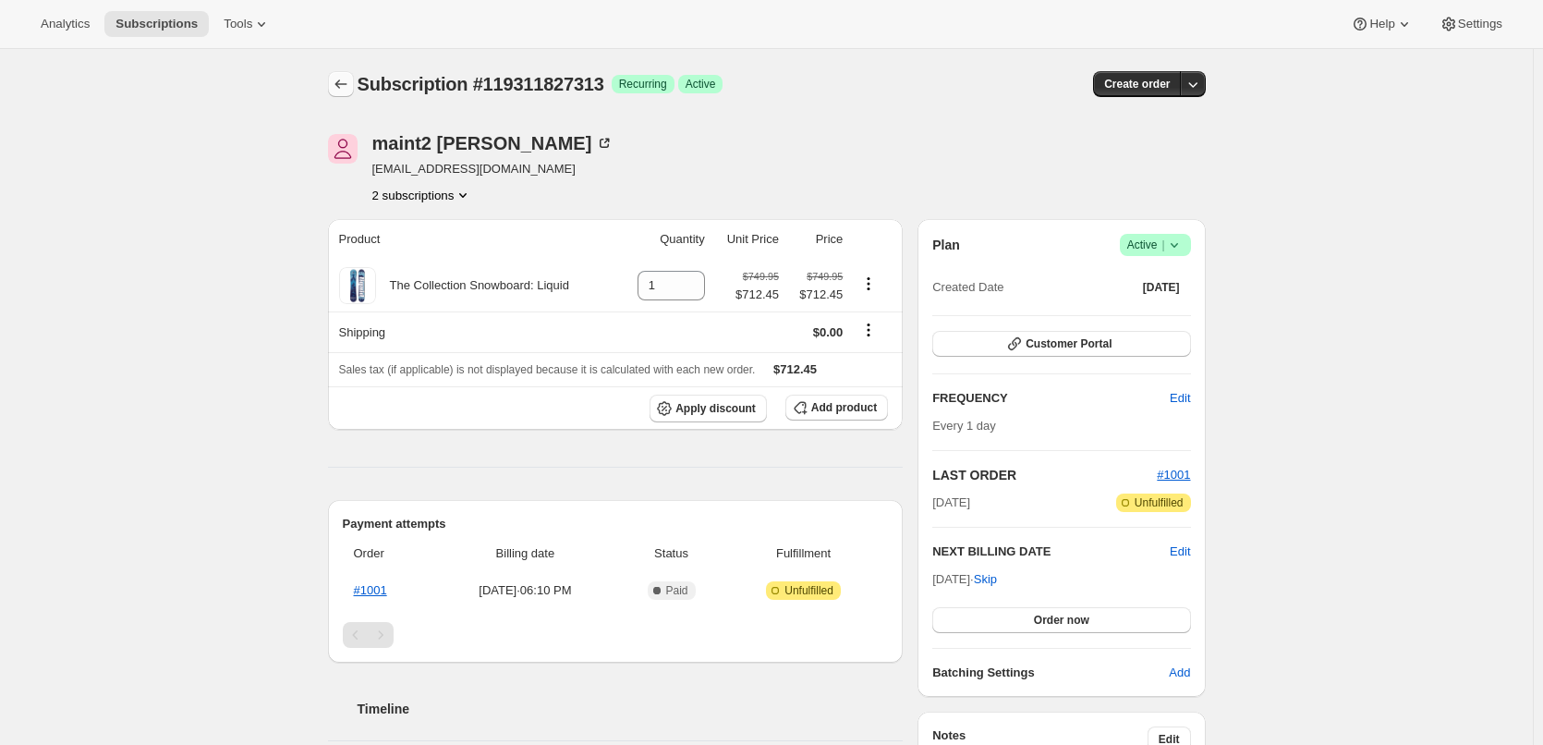
click at [344, 79] on icon "Subscriptions" at bounding box center [341, 84] width 18 height 18
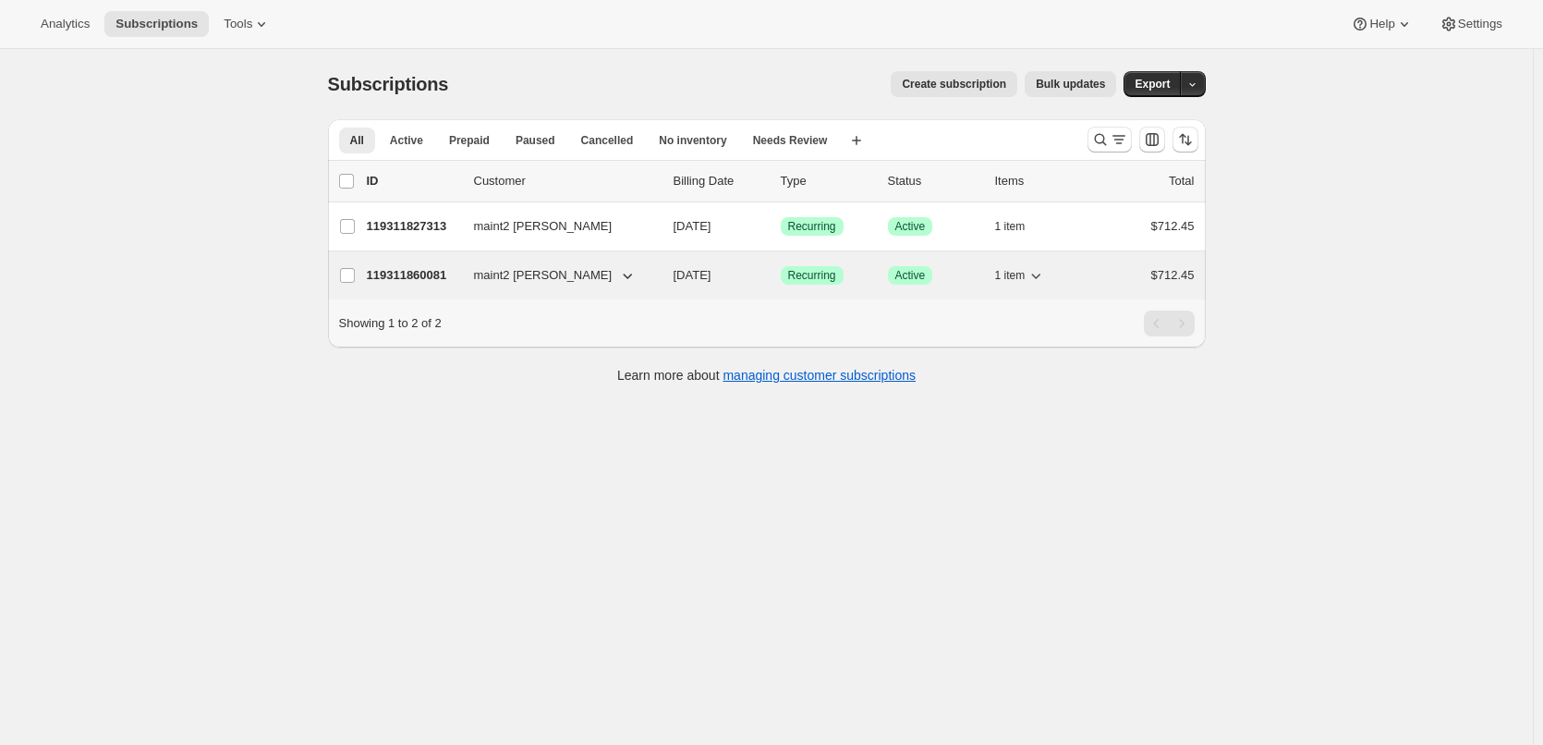
click at [531, 268] on span "maint2 nguyen" at bounding box center [543, 275] width 139 height 18
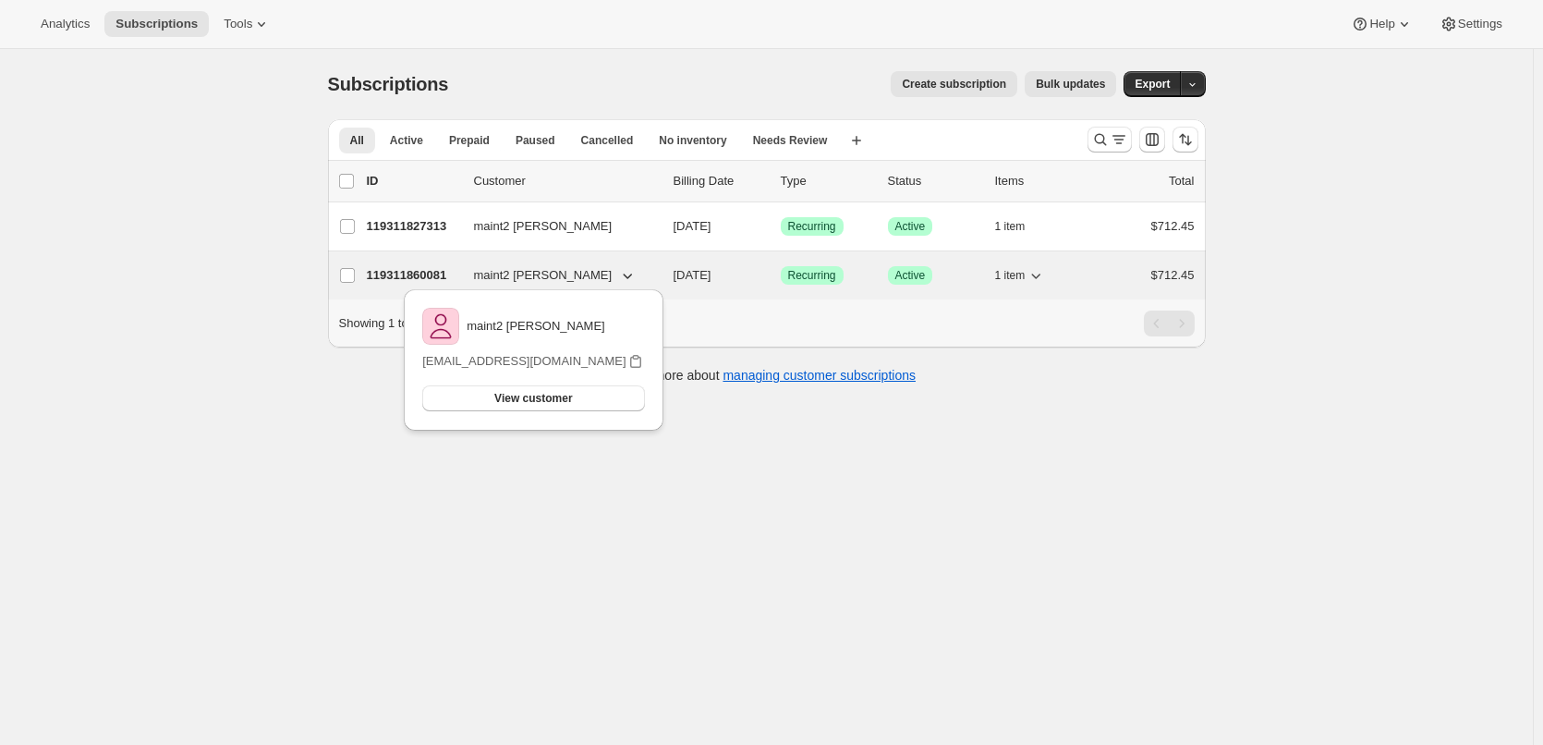
click at [441, 274] on p "119311860081" at bounding box center [413, 275] width 92 height 18
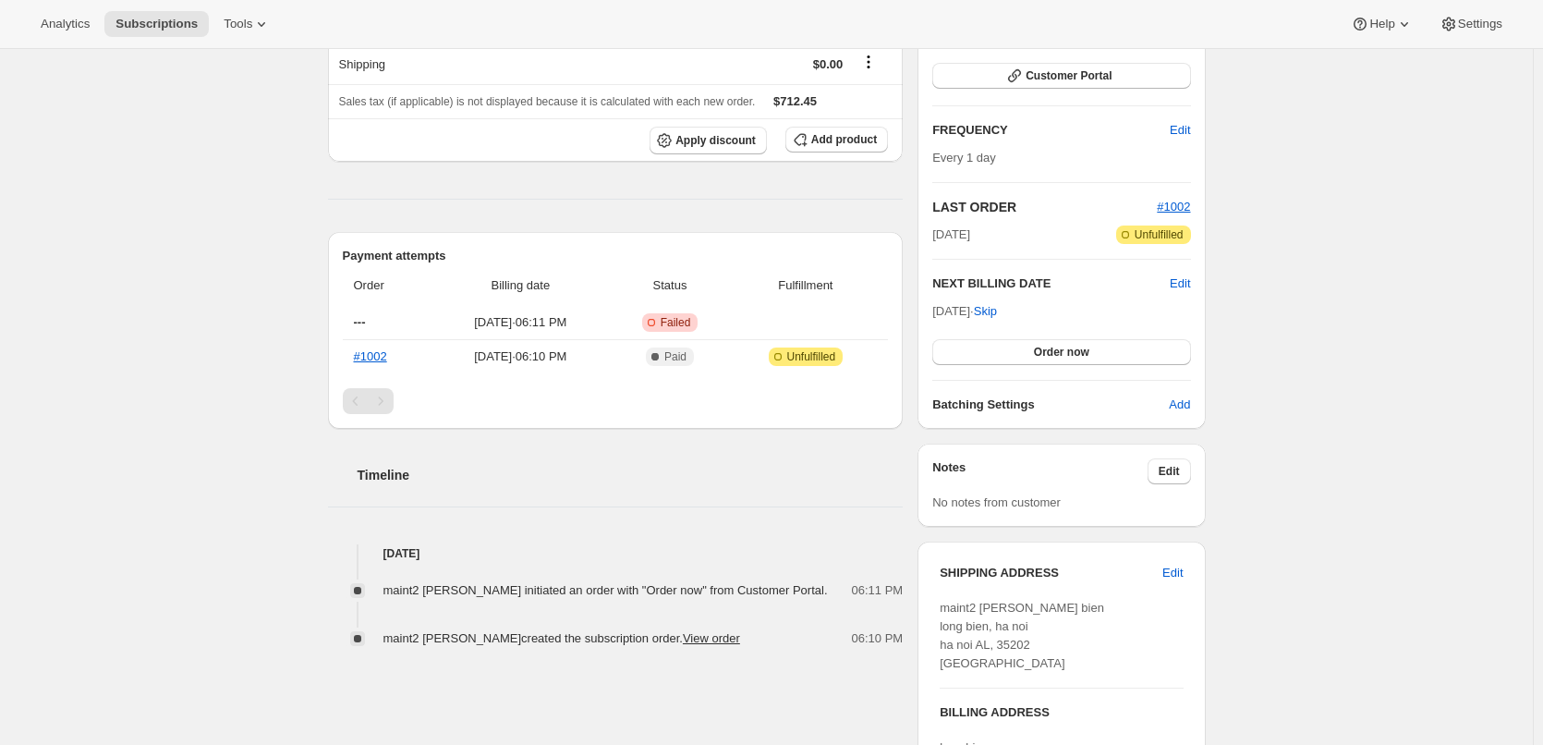
scroll to position [277, 0]
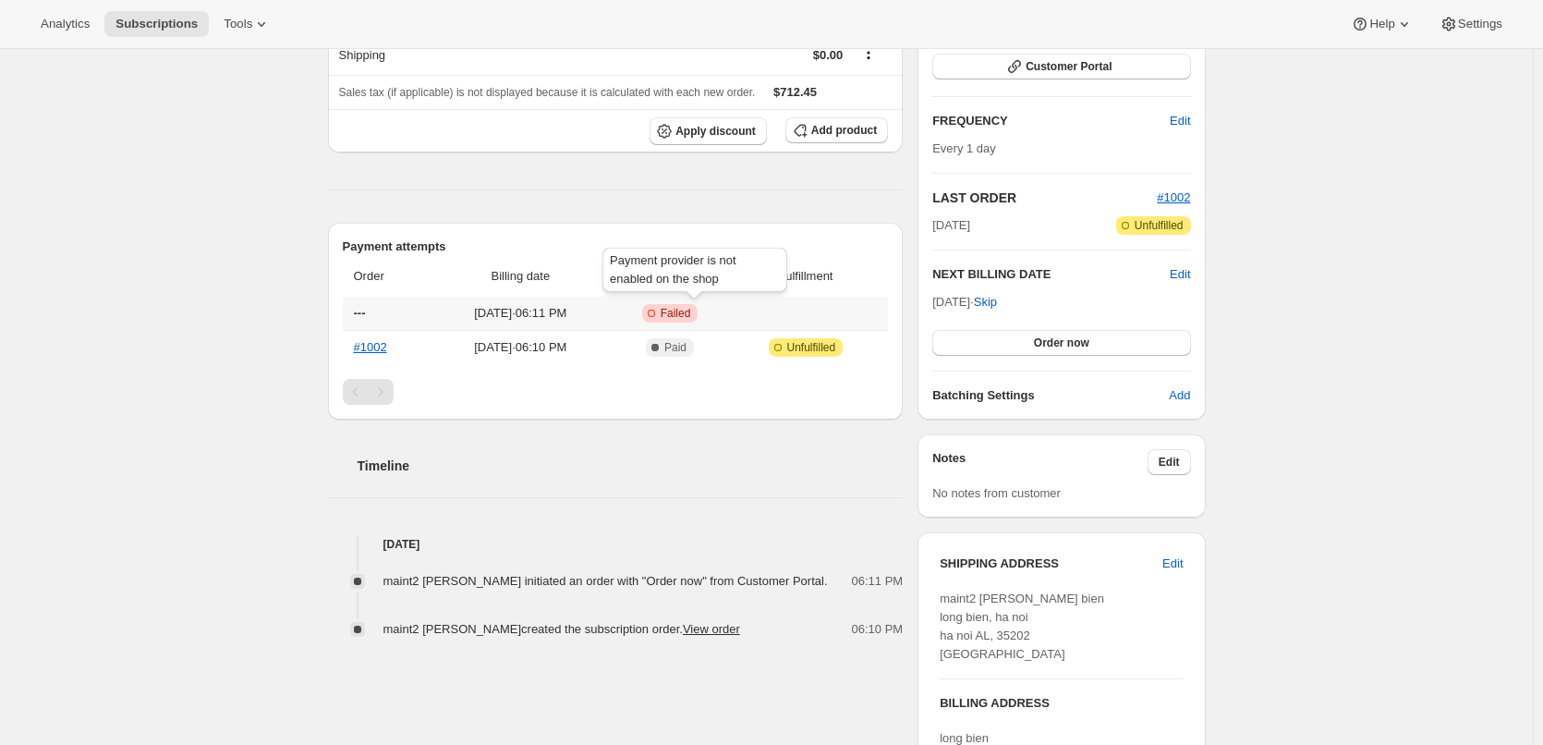
click at [690, 311] on span "Failed" at bounding box center [676, 313] width 30 height 15
drag, startPoint x: 719, startPoint y: 307, endPoint x: 742, endPoint y: 311, distance: 23.4
click at [728, 311] on td "Critical Incomplete Failed" at bounding box center [669, 313] width 117 height 33
click at [691, 311] on span "Failed" at bounding box center [676, 313] width 30 height 15
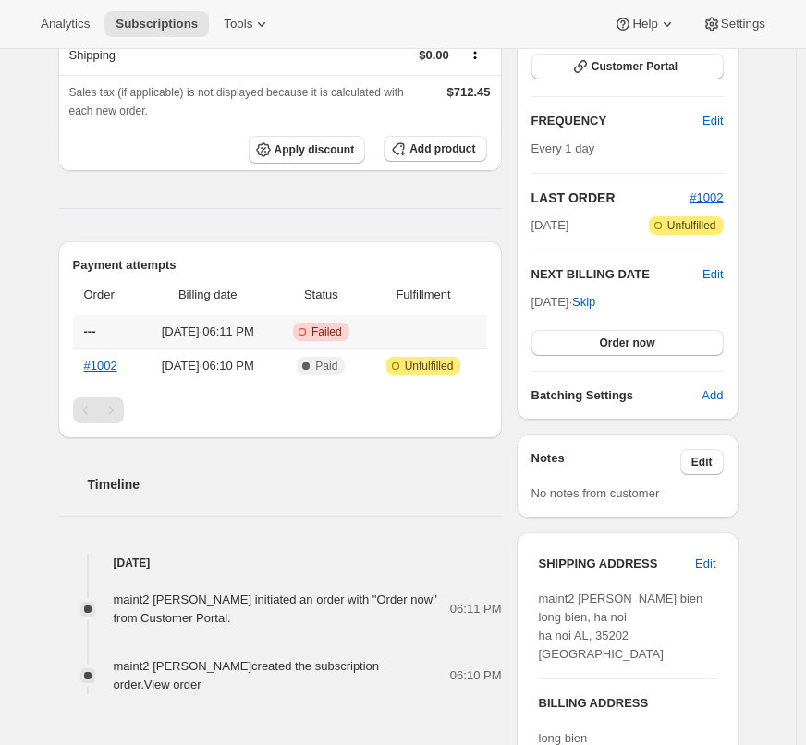
click at [342, 329] on span "Failed" at bounding box center [326, 331] width 30 height 15
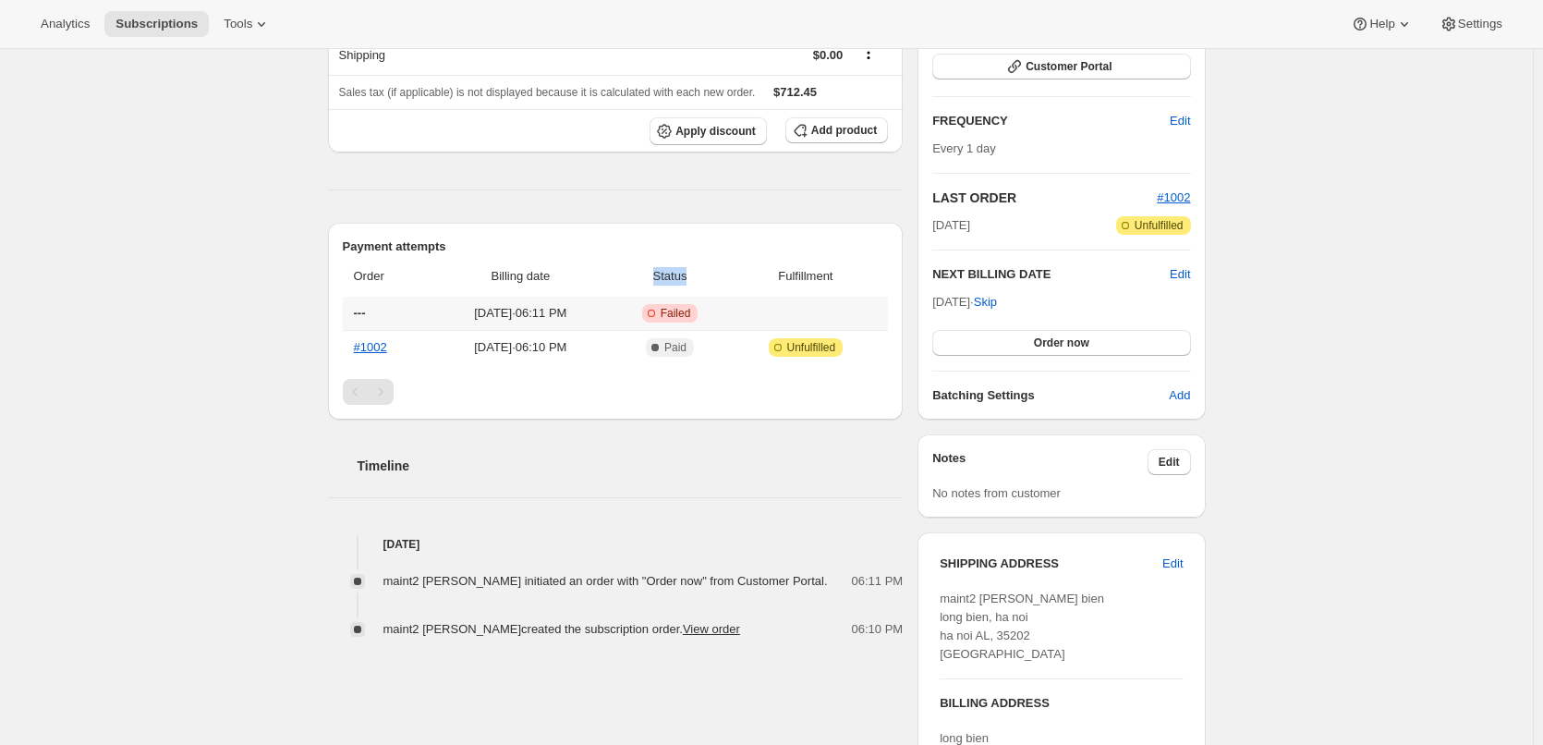
drag, startPoint x: 727, startPoint y: 279, endPoint x: 657, endPoint y: 268, distance: 71.1
click at [691, 306] on span "Failed" at bounding box center [676, 313] width 30 height 15
click at [715, 280] on span "Status" at bounding box center [669, 276] width 106 height 18
click at [691, 312] on span "Failed" at bounding box center [676, 313] width 30 height 15
click at [698, 283] on span "Status" at bounding box center [669, 276] width 106 height 18
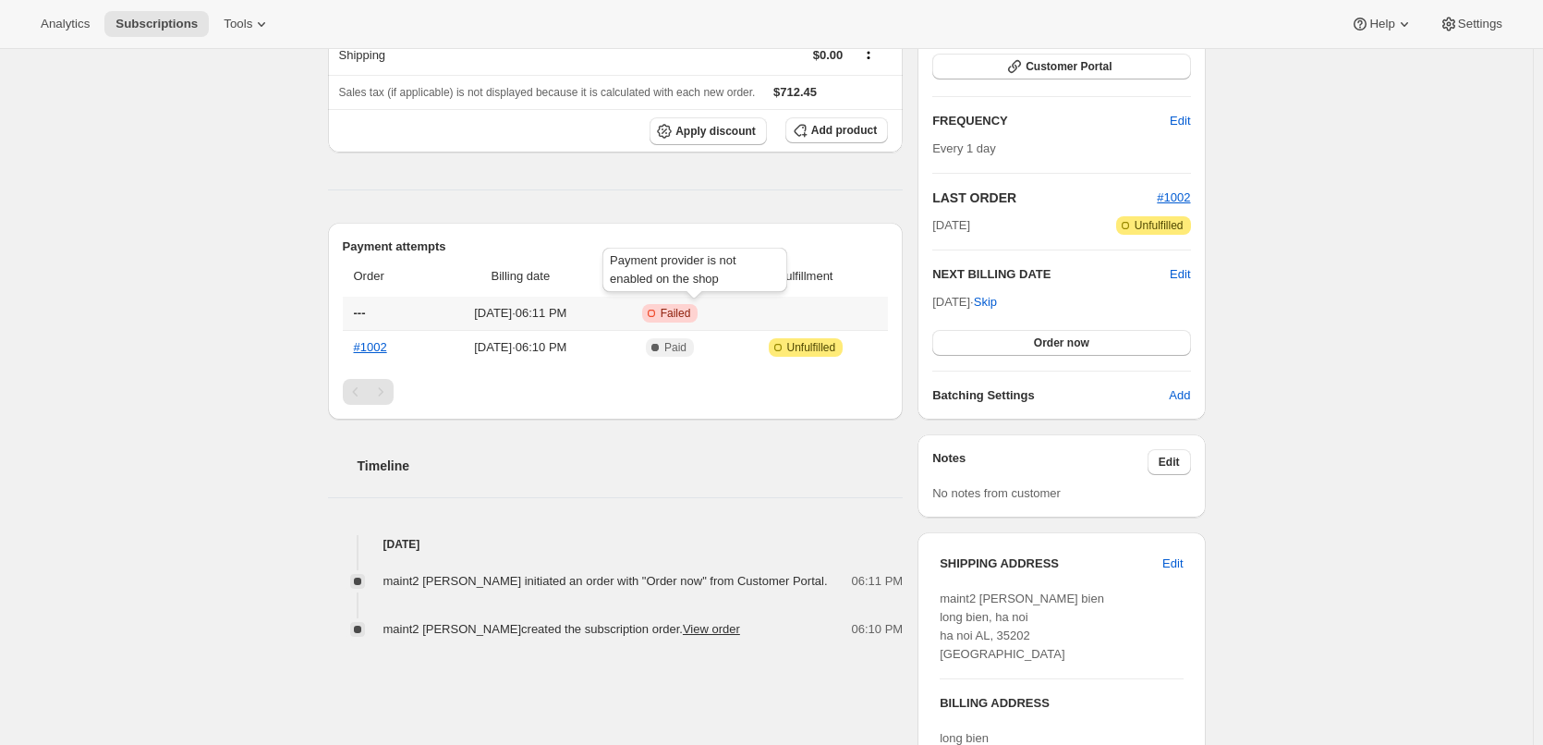
click at [691, 315] on span "Failed" at bounding box center [676, 313] width 30 height 15
click at [690, 286] on th "Status" at bounding box center [669, 276] width 117 height 41
click at [689, 318] on span "Failed" at bounding box center [676, 313] width 30 height 15
click at [697, 281] on span "Status" at bounding box center [669, 276] width 106 height 18
click at [689, 317] on span "Failed" at bounding box center [676, 313] width 30 height 15
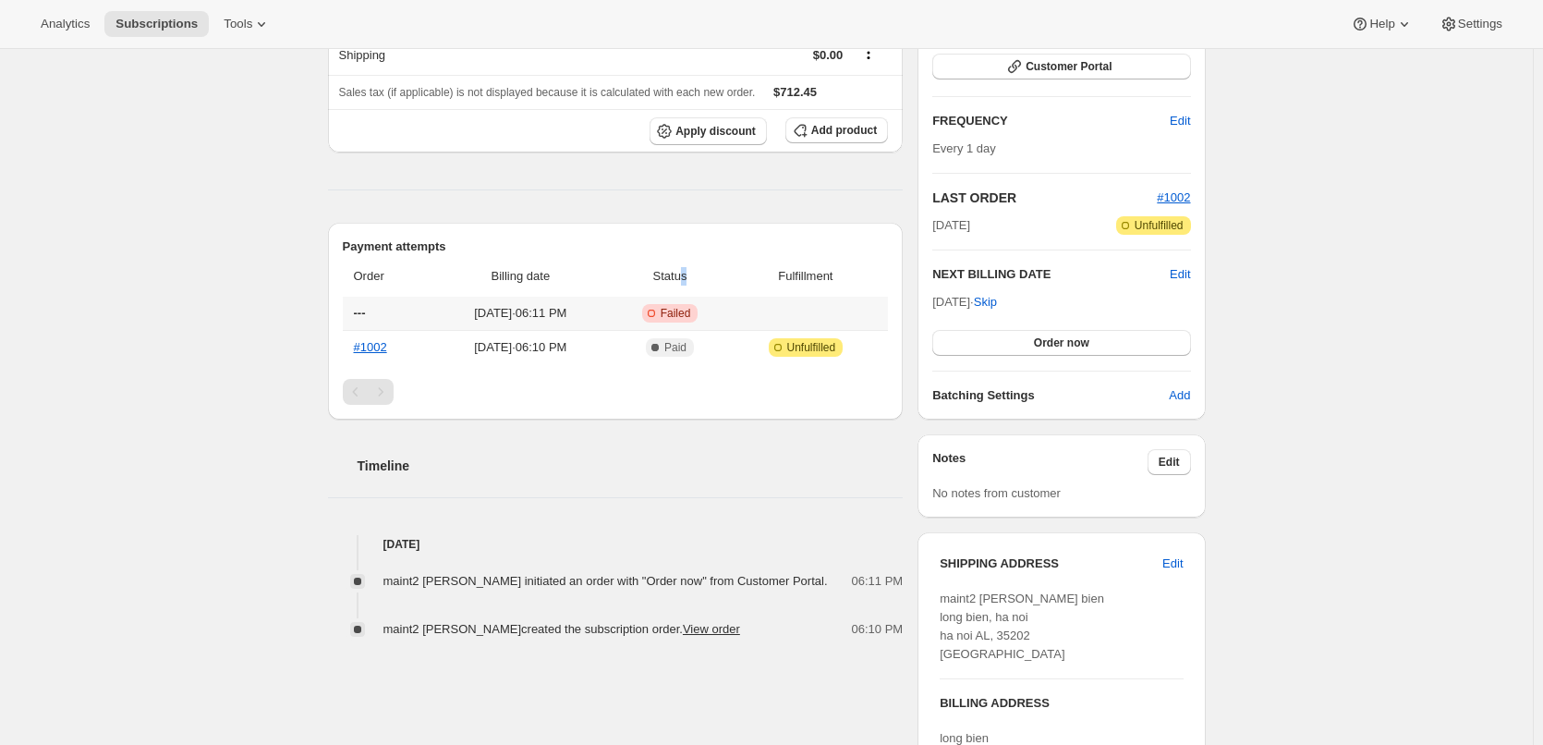
drag, startPoint x: 726, startPoint y: 277, endPoint x: 706, endPoint y: 279, distance: 20.4
click at [691, 315] on span "Failed" at bounding box center [676, 313] width 30 height 15
drag, startPoint x: 611, startPoint y: 261, endPoint x: 622, endPoint y: 261, distance: 11.1
click at [691, 311] on span "Failed" at bounding box center [676, 313] width 30 height 15
drag, startPoint x: 727, startPoint y: 281, endPoint x: 659, endPoint y: 280, distance: 68.4
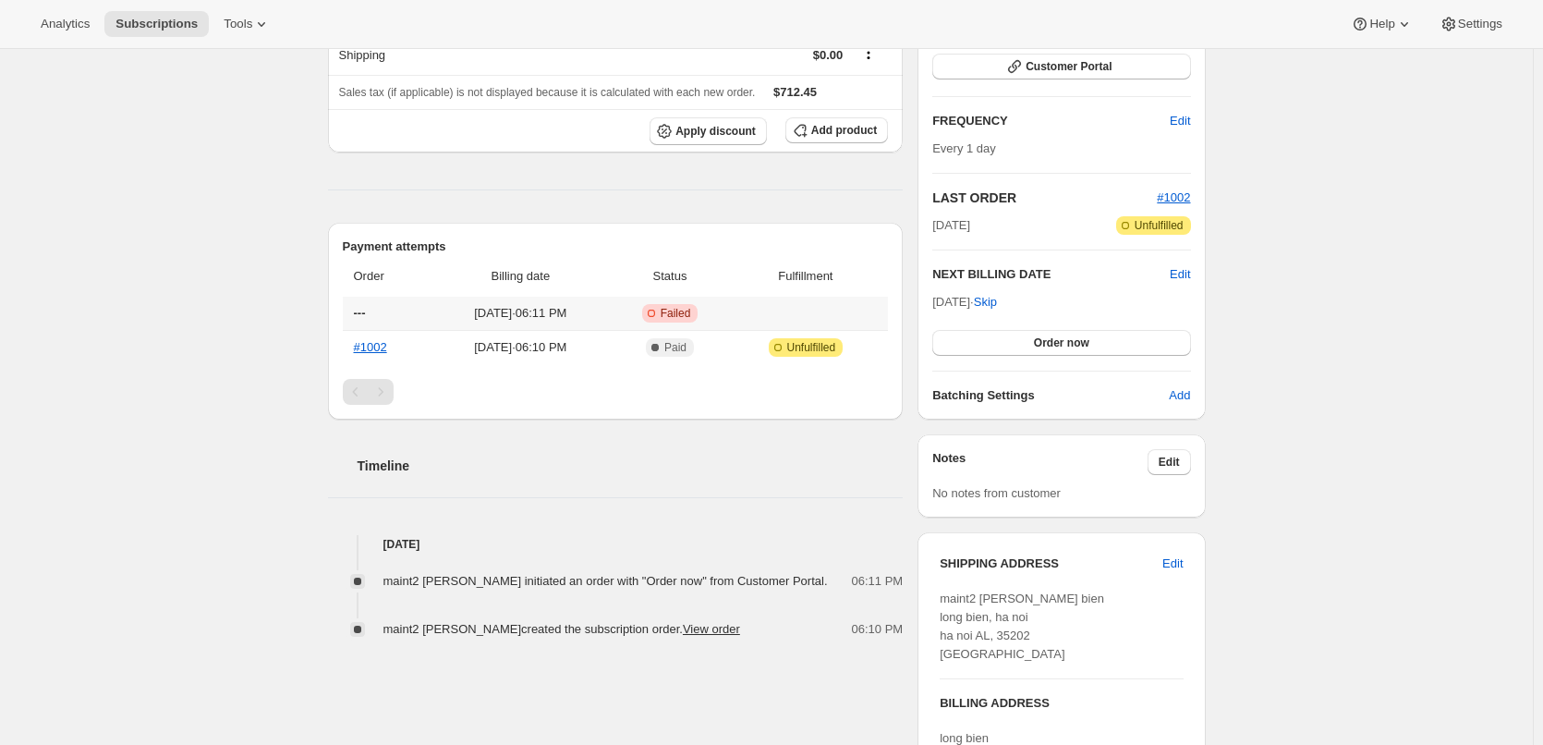
drag, startPoint x: 659, startPoint y: 280, endPoint x: 640, endPoint y: 313, distance: 38.1
click at [611, 313] on td "Sep 22, 2025 · 06:11 PM" at bounding box center [520, 313] width 181 height 33
click at [691, 313] on span "Failed" at bounding box center [676, 313] width 30 height 15
drag, startPoint x: 694, startPoint y: 313, endPoint x: 670, endPoint y: 278, distance: 42.6
click at [670, 278] on span "Status" at bounding box center [669, 276] width 106 height 18
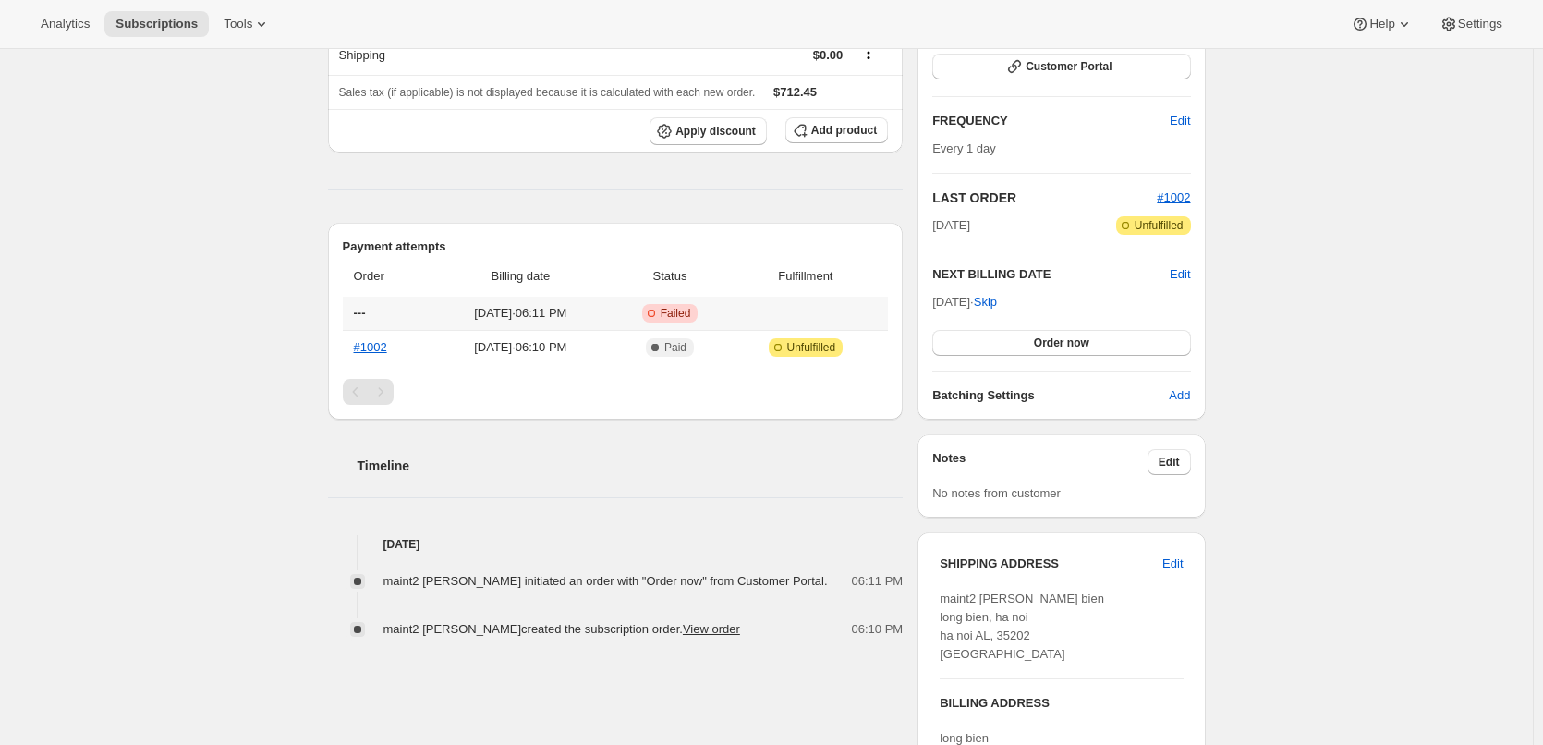
click at [703, 324] on td "Critical Incomplete Failed" at bounding box center [669, 313] width 117 height 33
click at [691, 318] on span "Failed" at bounding box center [676, 313] width 30 height 15
drag, startPoint x: 725, startPoint y: 281, endPoint x: 701, endPoint y: 281, distance: 23.1
click at [691, 309] on span "Failed" at bounding box center [676, 313] width 30 height 15
drag, startPoint x: 607, startPoint y: 259, endPoint x: 645, endPoint y: 261, distance: 37.9
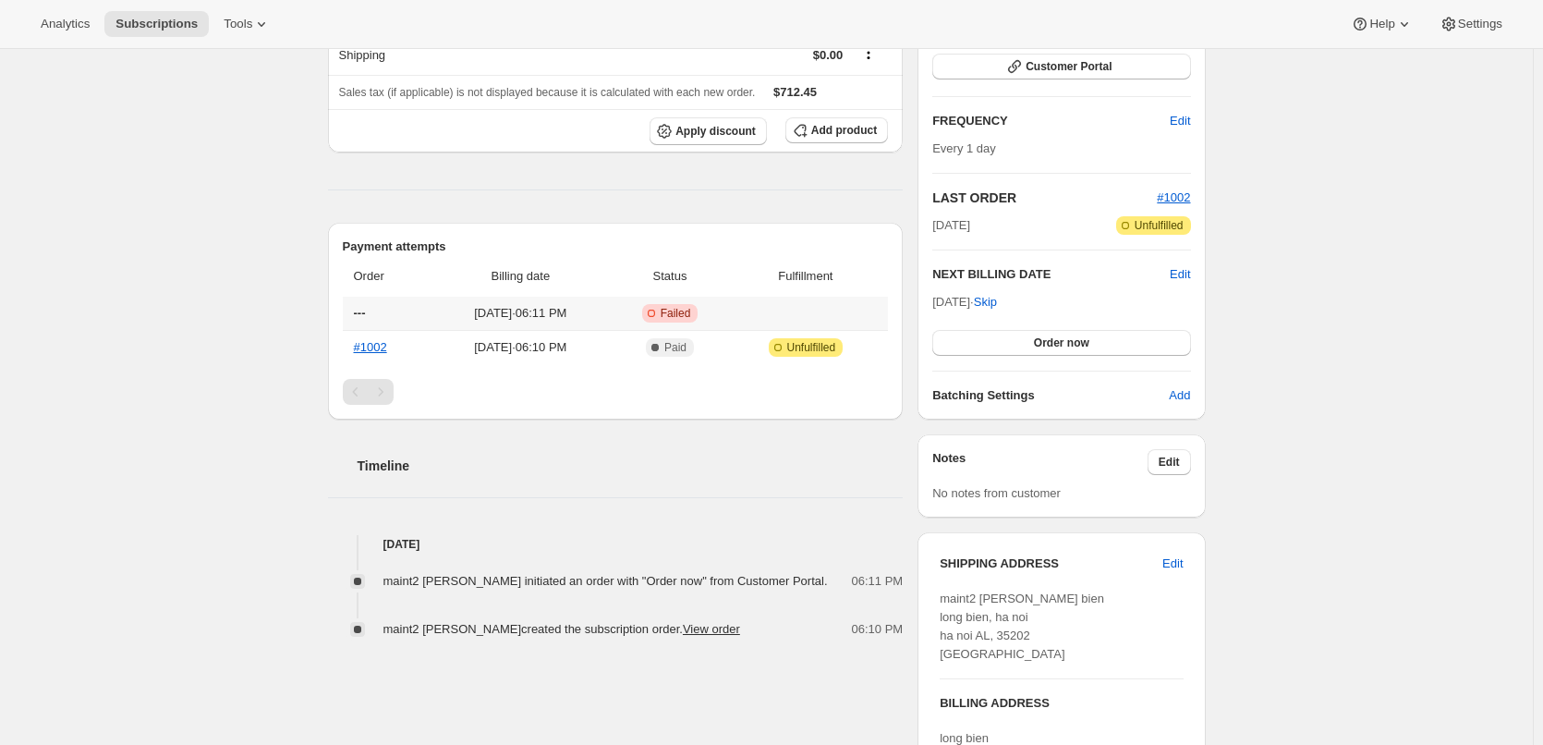
click at [661, 312] on icon at bounding box center [651, 313] width 18 height 18
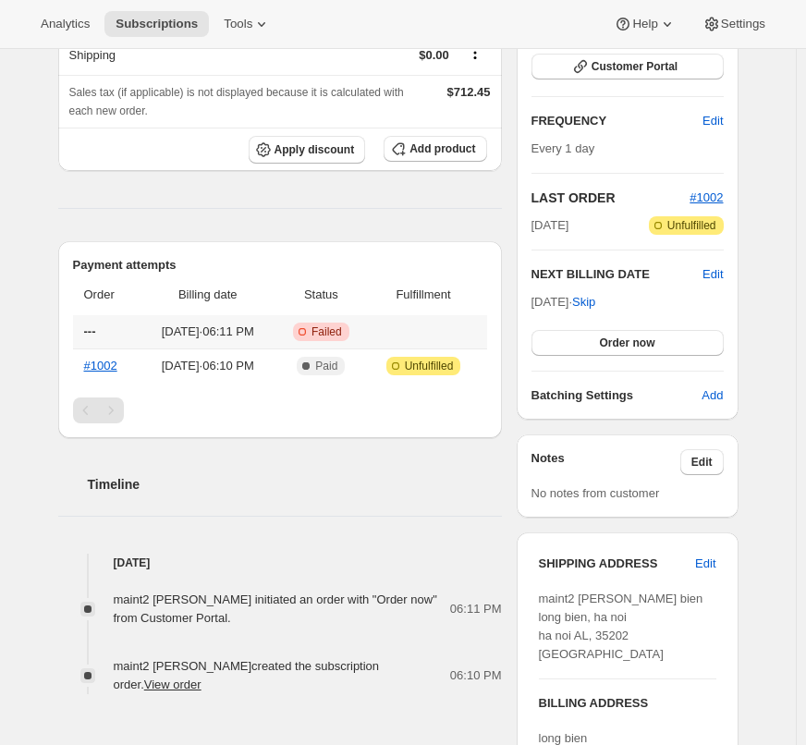
click at [185, 336] on span "Sep 22, 2025 · 06:11 PM" at bounding box center [207, 332] width 127 height 18
click at [267, 330] on span "Sep 22, 2025 · 06:11 PM" at bounding box center [207, 332] width 127 height 18
